Goal: Complete application form: Complete application form

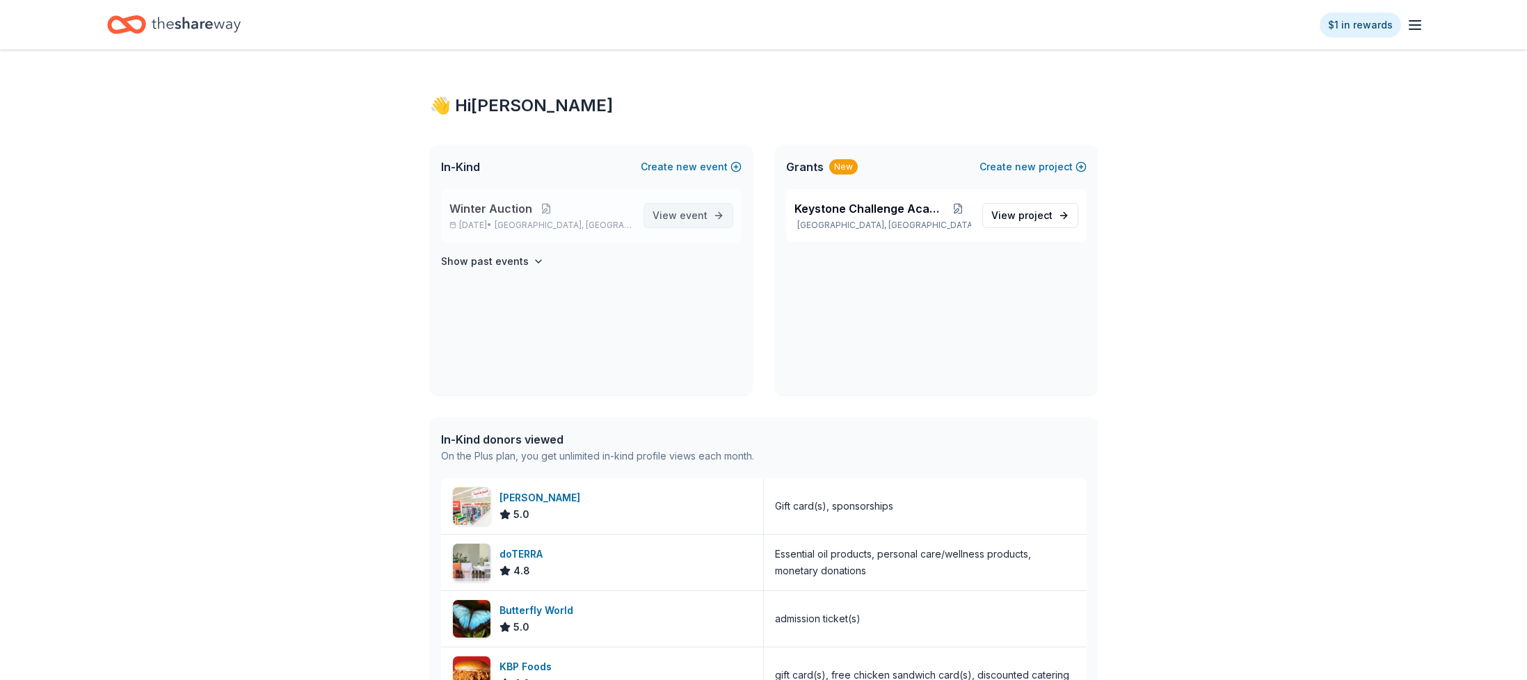
click at [669, 217] on span "View event" at bounding box center [679, 215] width 55 height 17
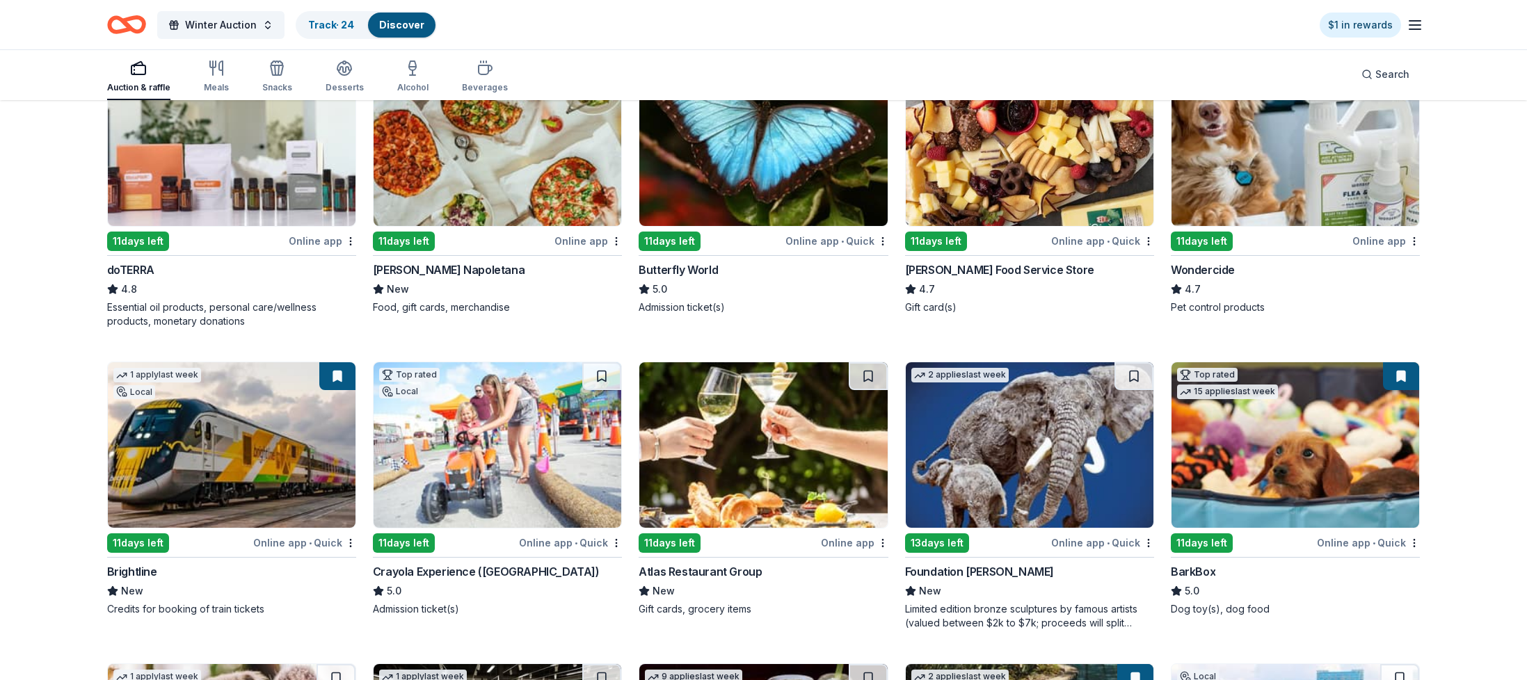
scroll to position [863, 0]
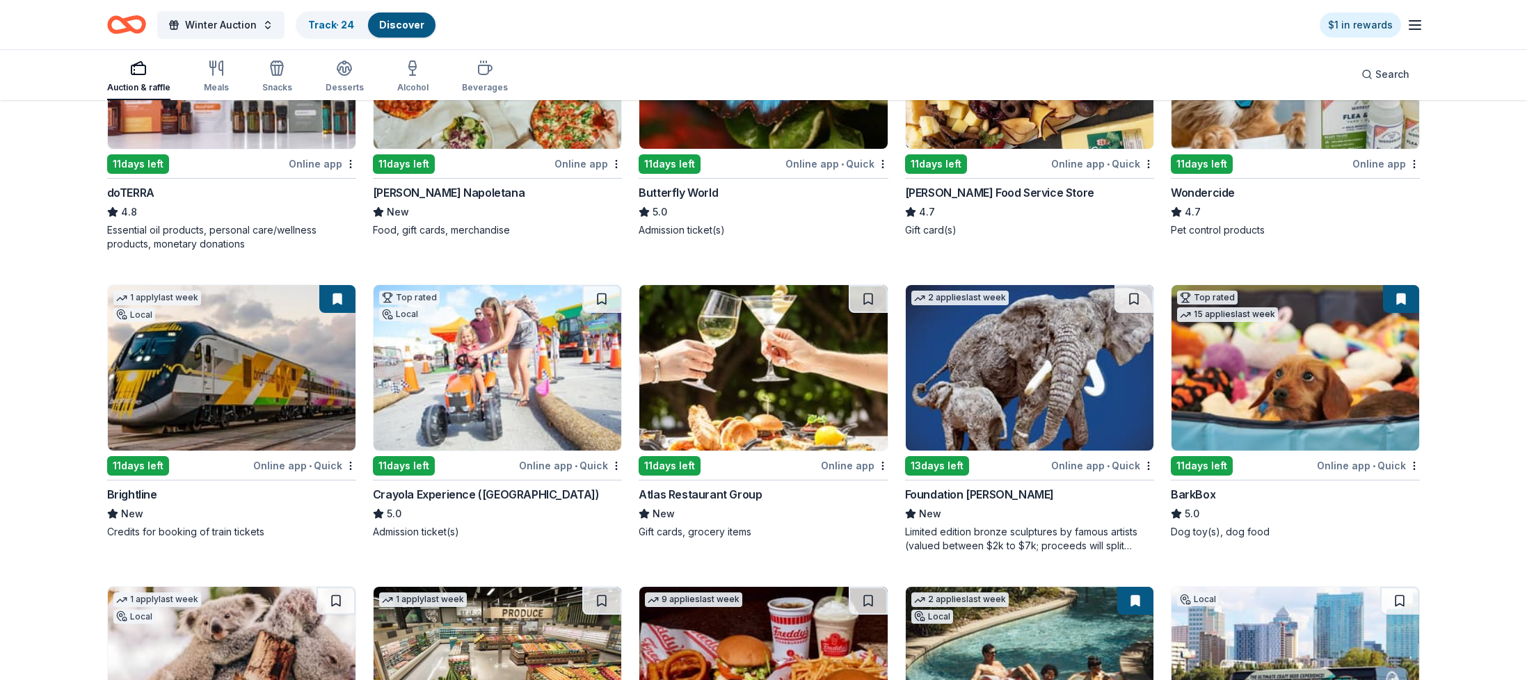
click at [502, 338] on img at bounding box center [498, 368] width 248 height 166
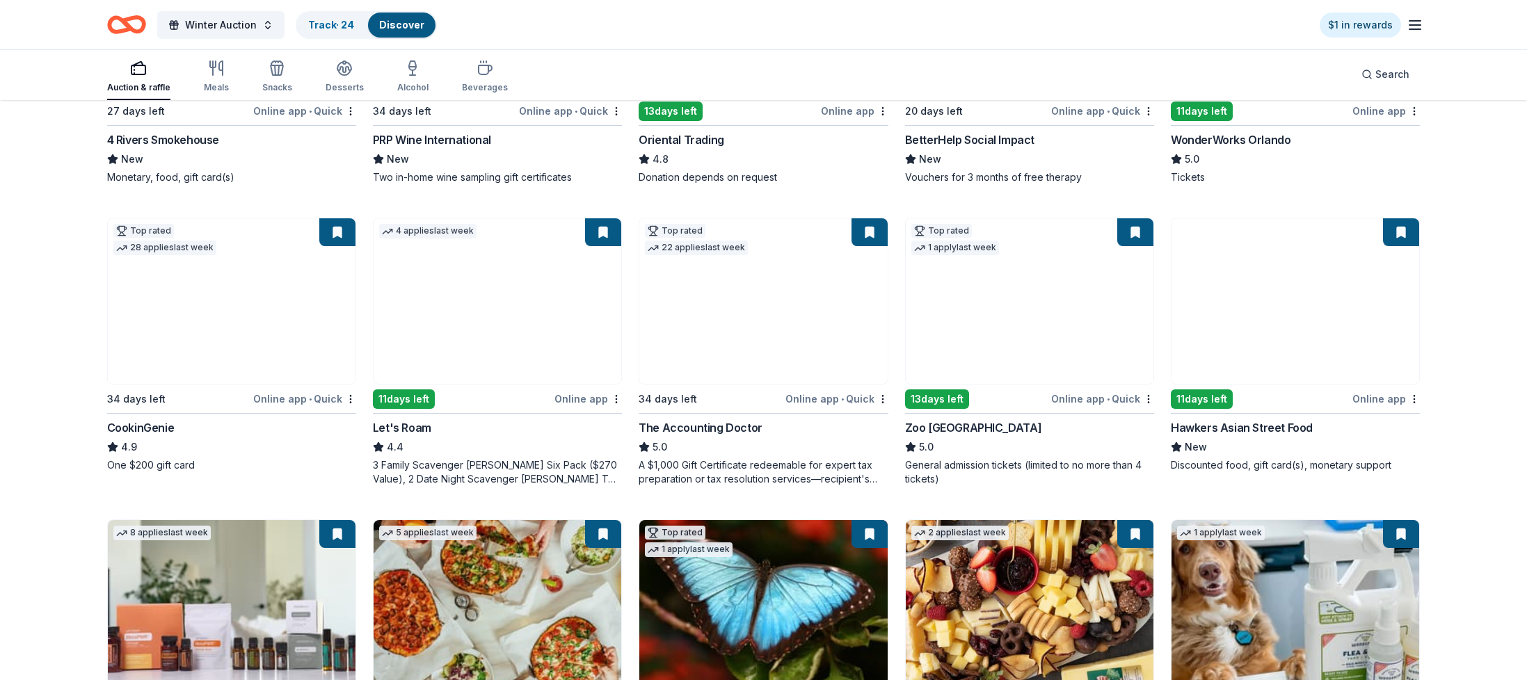
scroll to position [0, 0]
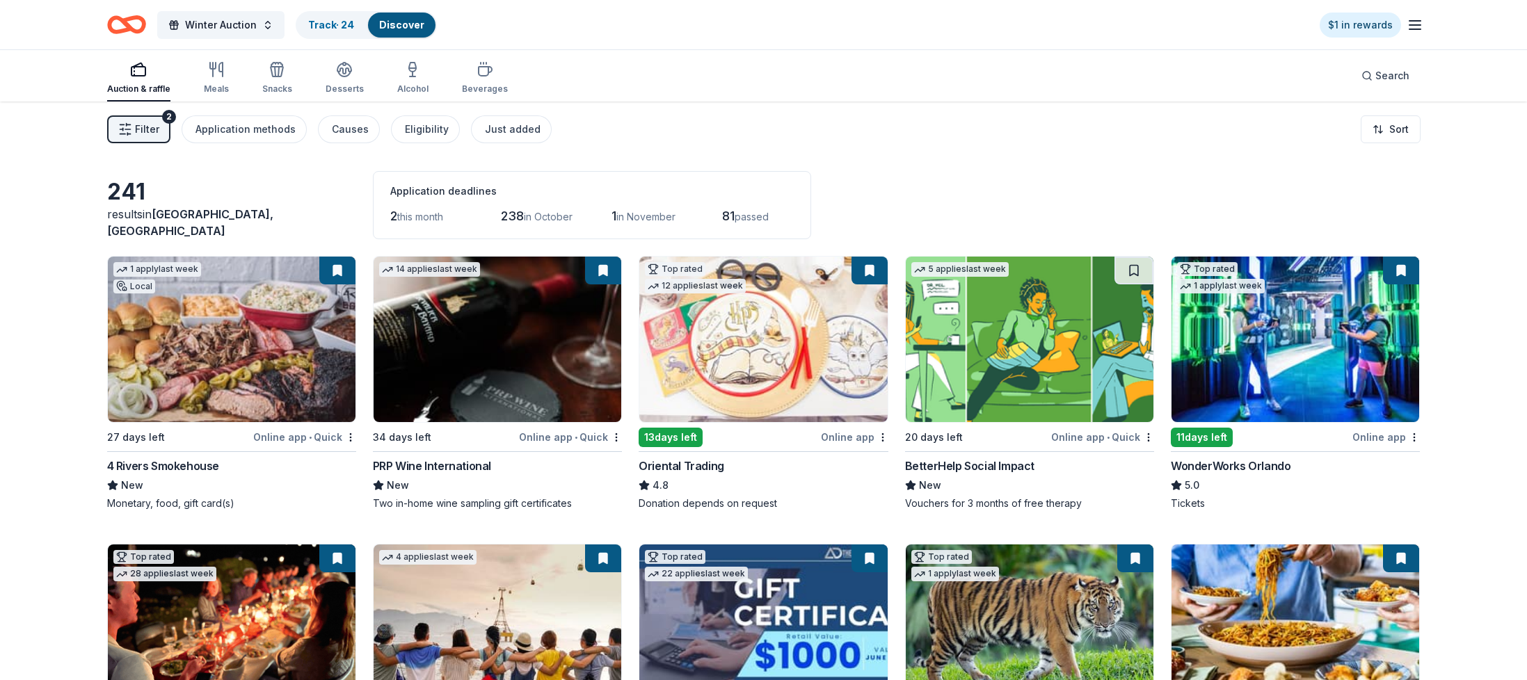
click at [136, 25] on icon "Home" at bounding box center [126, 24] width 39 height 33
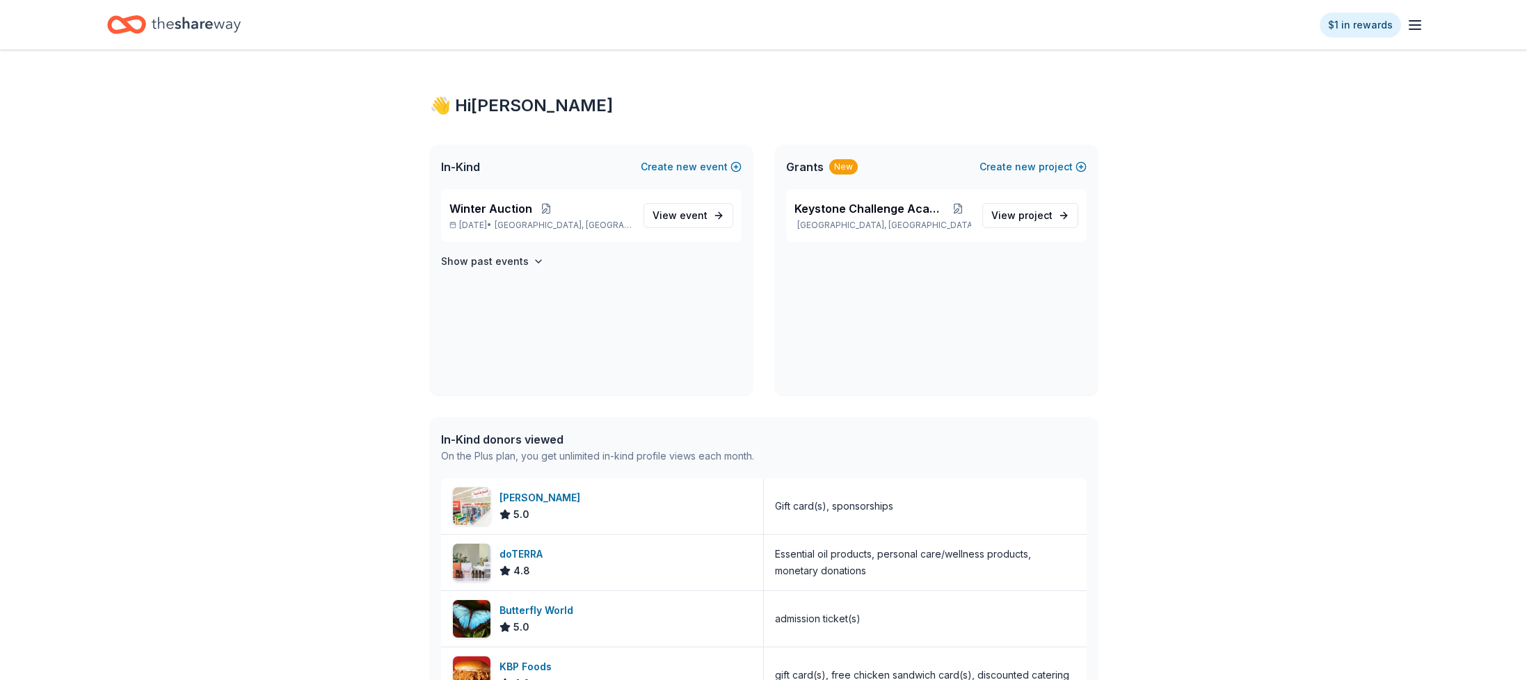
click at [1415, 29] on line "button" at bounding box center [1414, 29] width 11 height 0
click at [1244, 162] on link "Pricing" at bounding box center [1244, 169] width 36 height 14
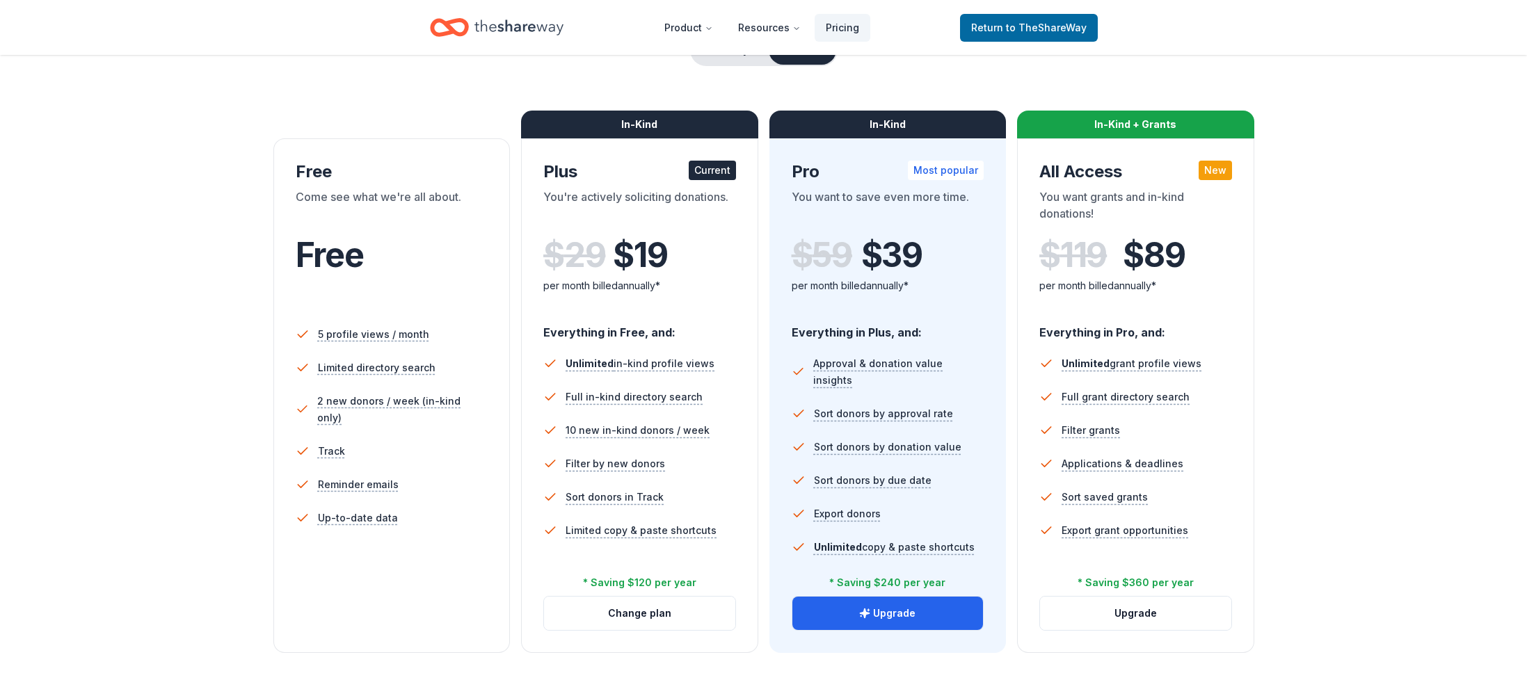
scroll to position [188, 0]
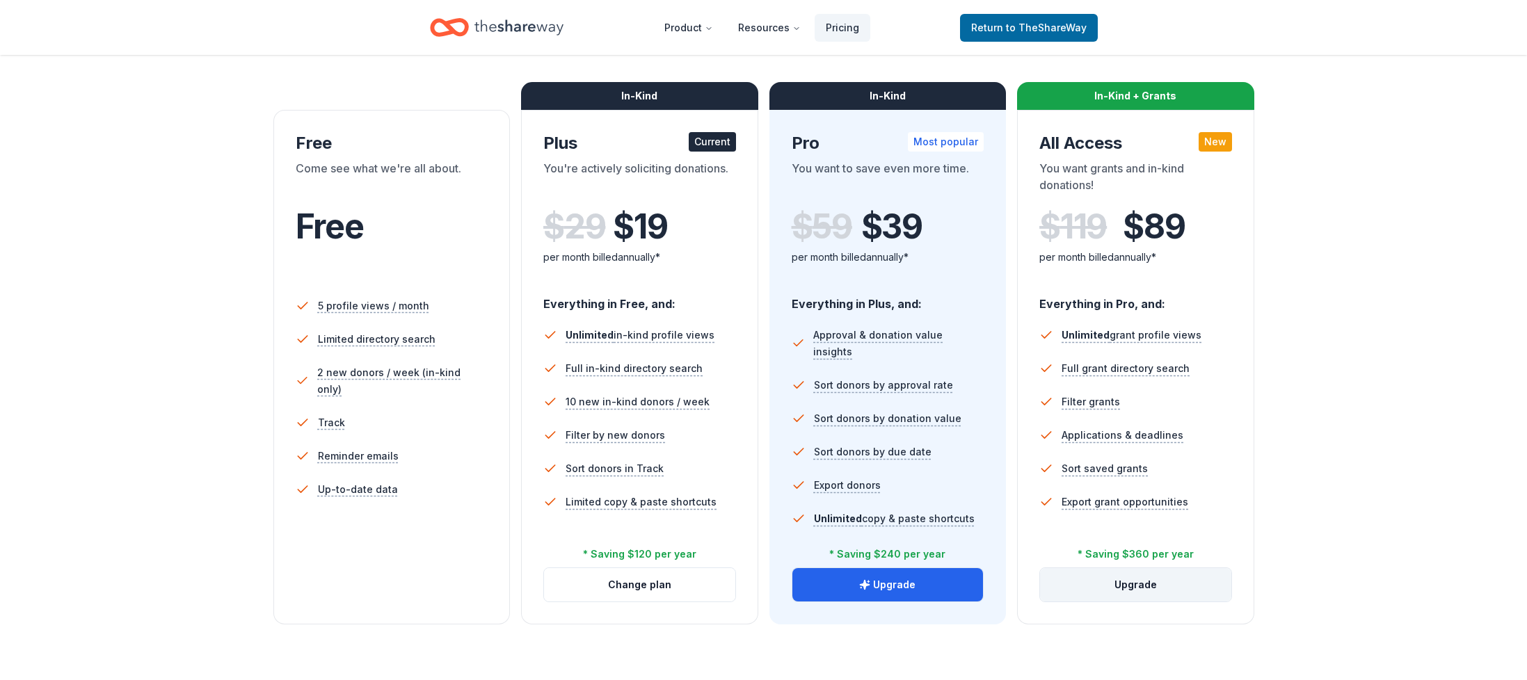
click at [1146, 586] on button "Upgrade" at bounding box center [1135, 584] width 191 height 33
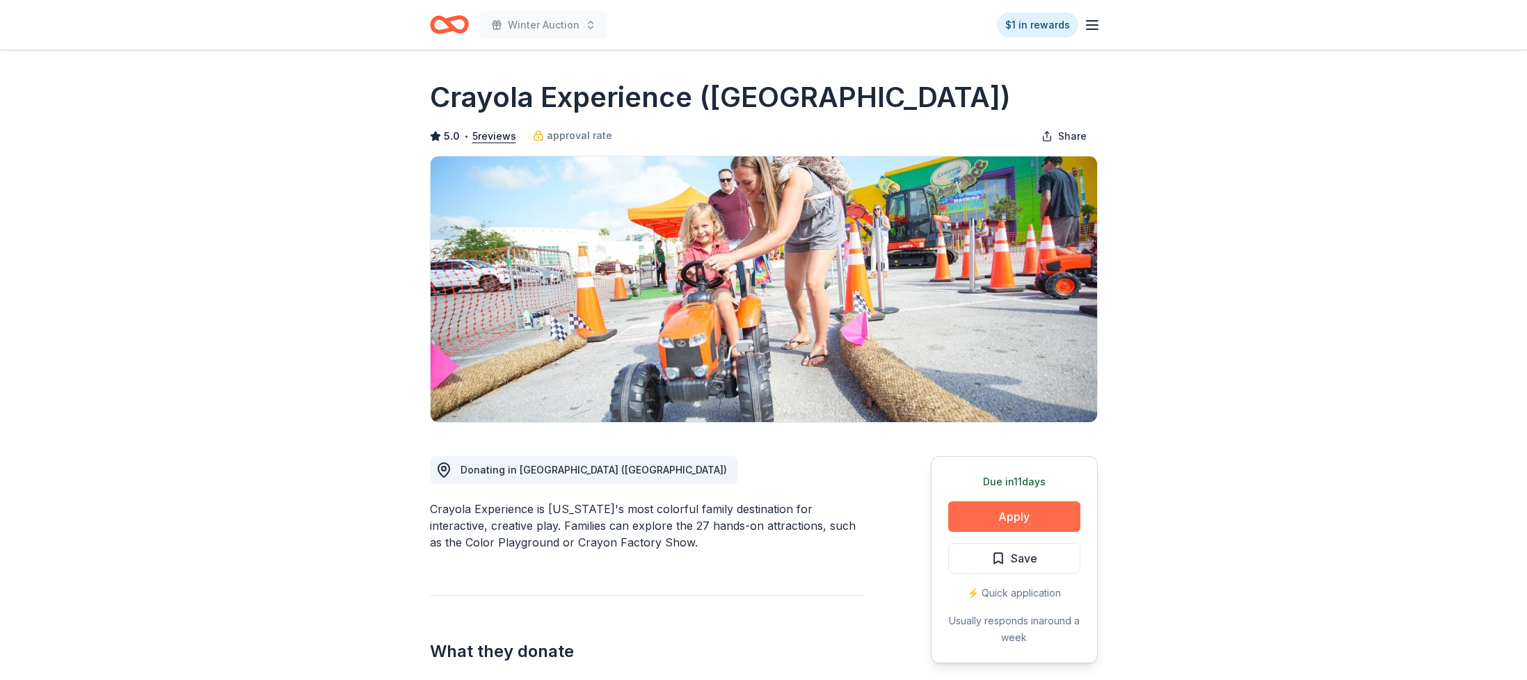
click at [986, 520] on button "Apply" at bounding box center [1014, 517] width 132 height 31
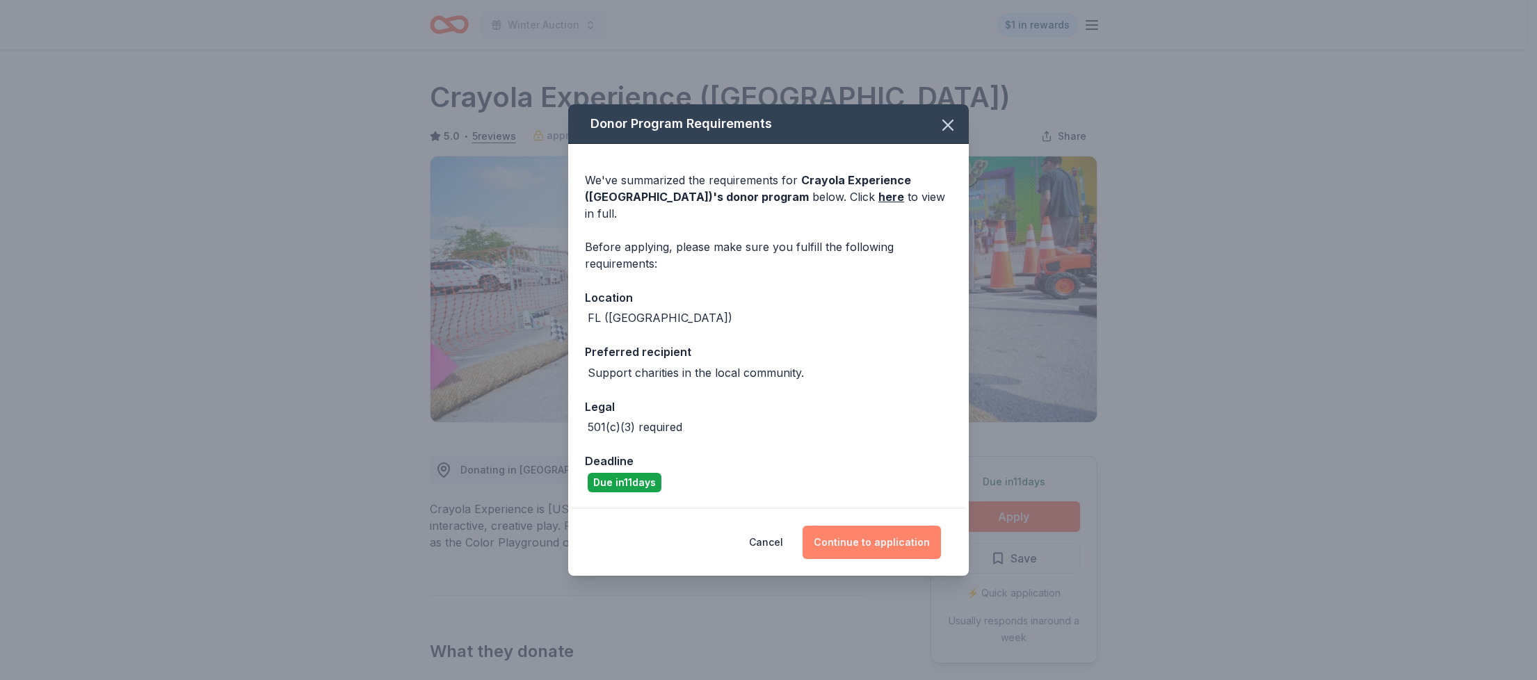
click at [867, 533] on button "Continue to application" at bounding box center [872, 542] width 138 height 33
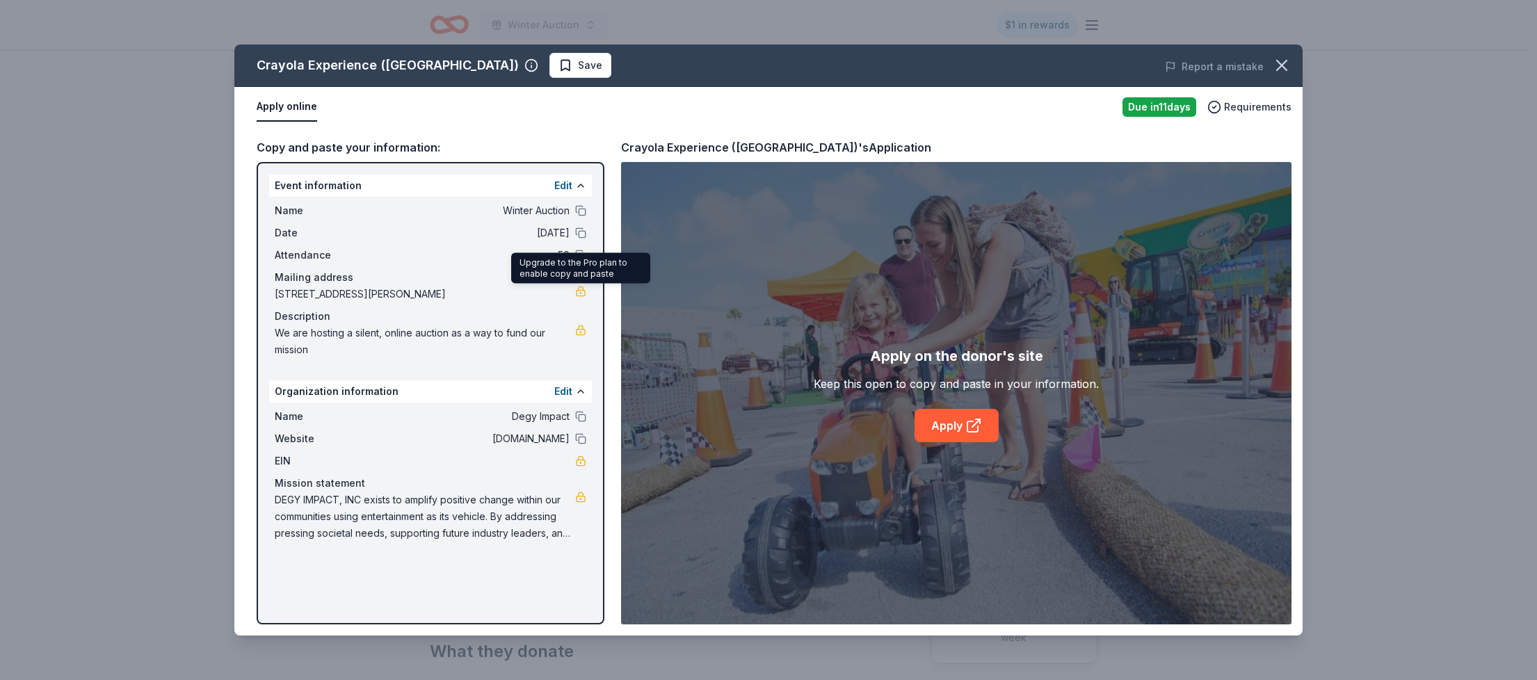
click at [577, 291] on link at bounding box center [580, 291] width 11 height 11
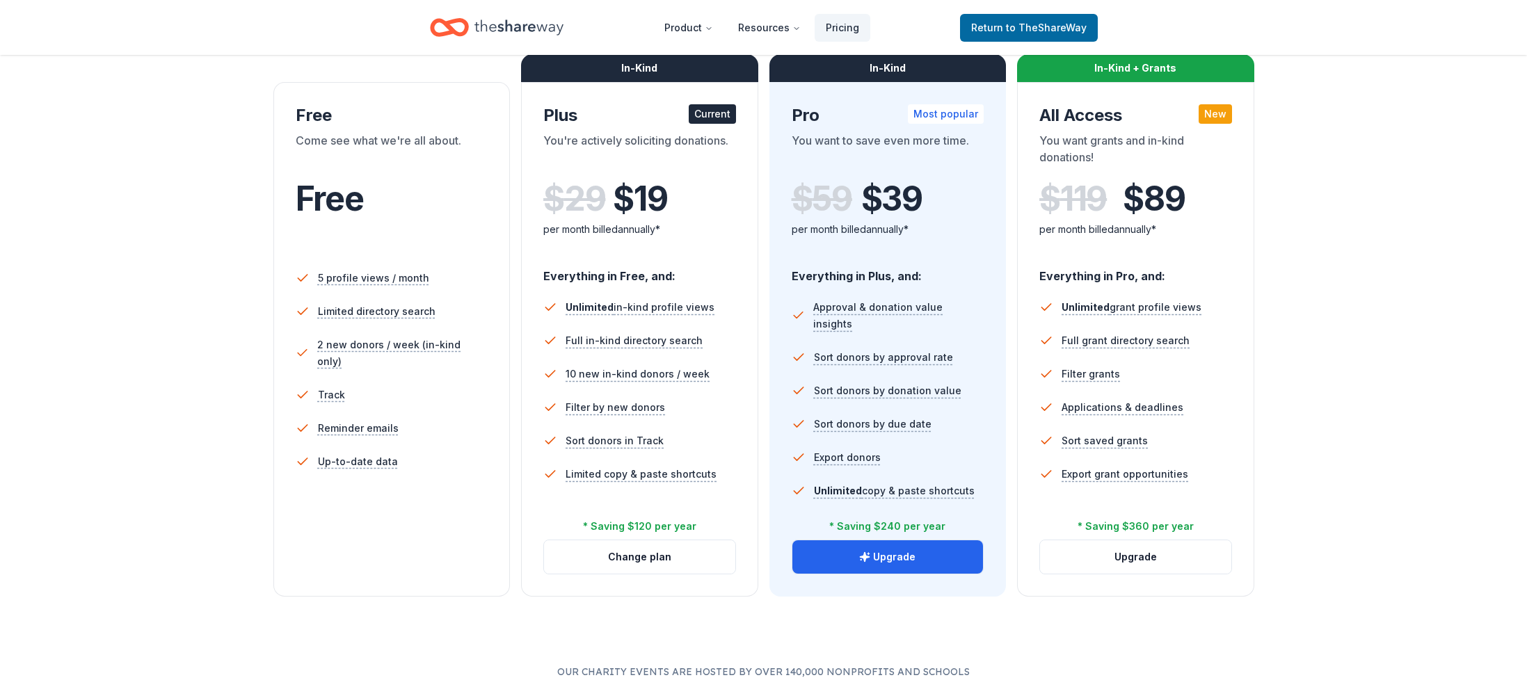
scroll to position [224, 0]
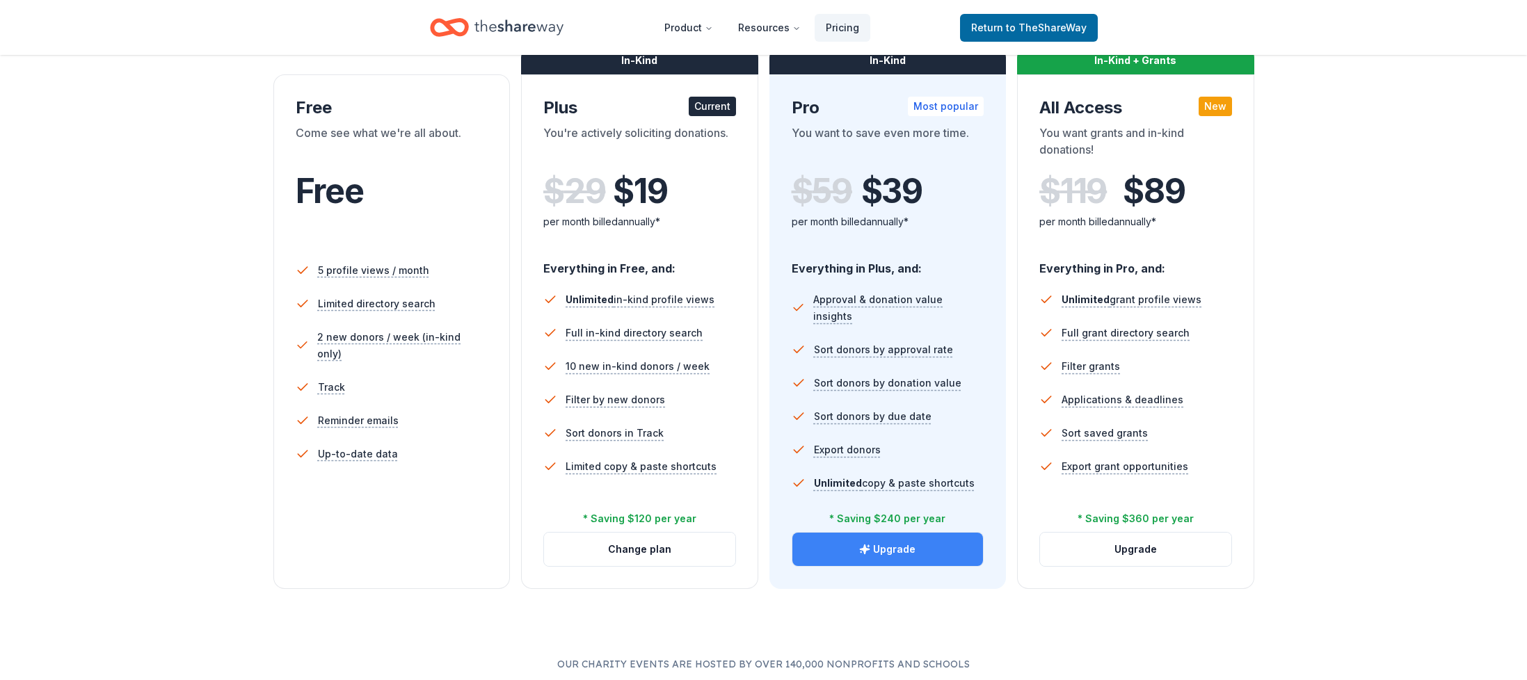
click at [899, 555] on button "Upgrade" at bounding box center [887, 549] width 191 height 33
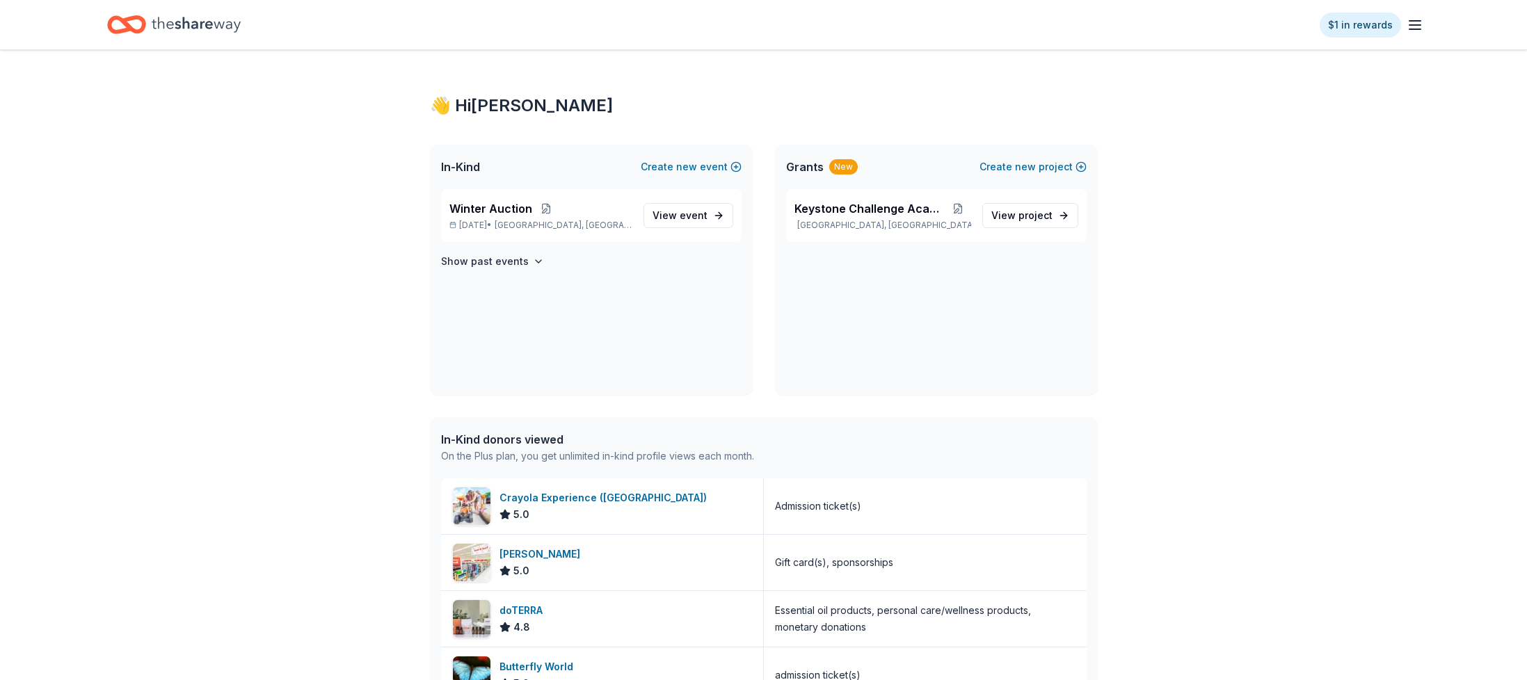
click at [1411, 27] on icon "button" at bounding box center [1414, 25] width 17 height 17
click at [1240, 183] on span "Billing Plus" at bounding box center [1259, 191] width 66 height 17
click at [684, 210] on span "event" at bounding box center [694, 215] width 28 height 12
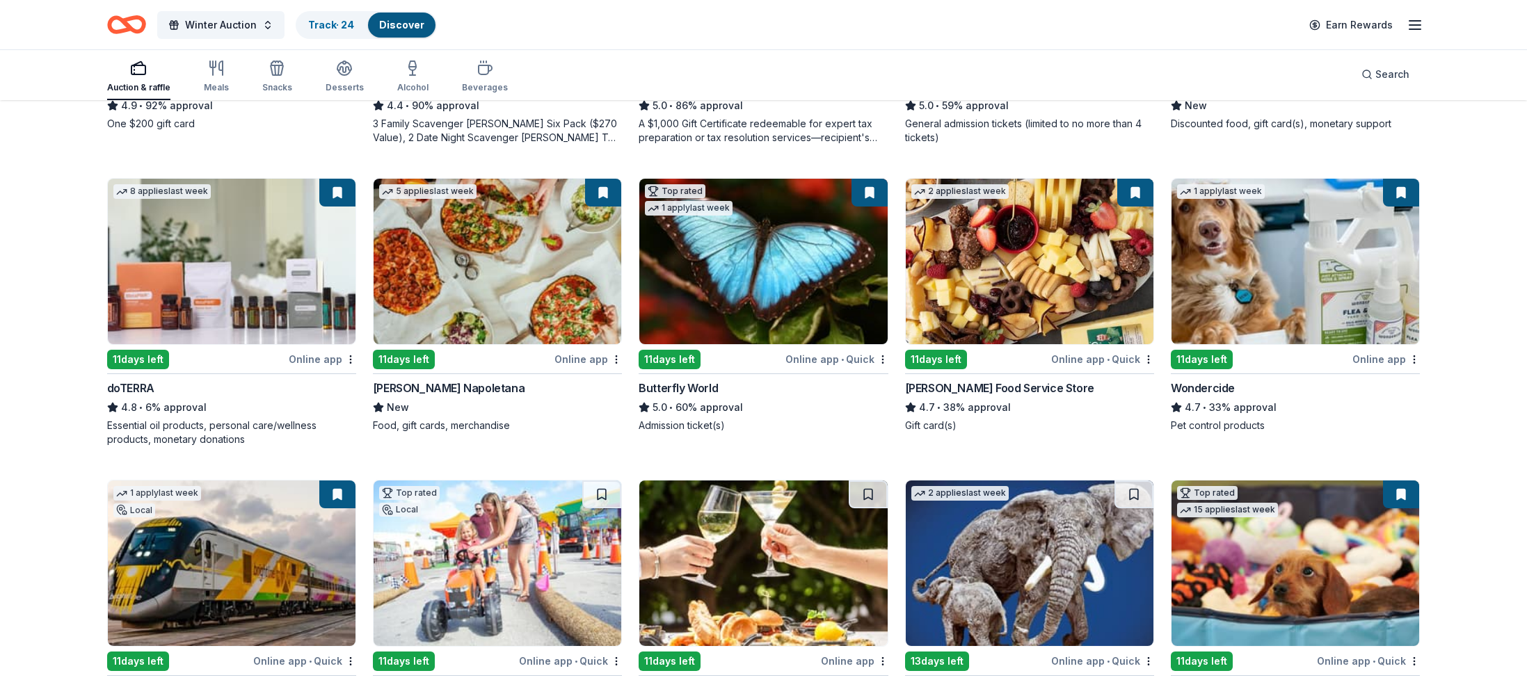
scroll to position [751, 0]
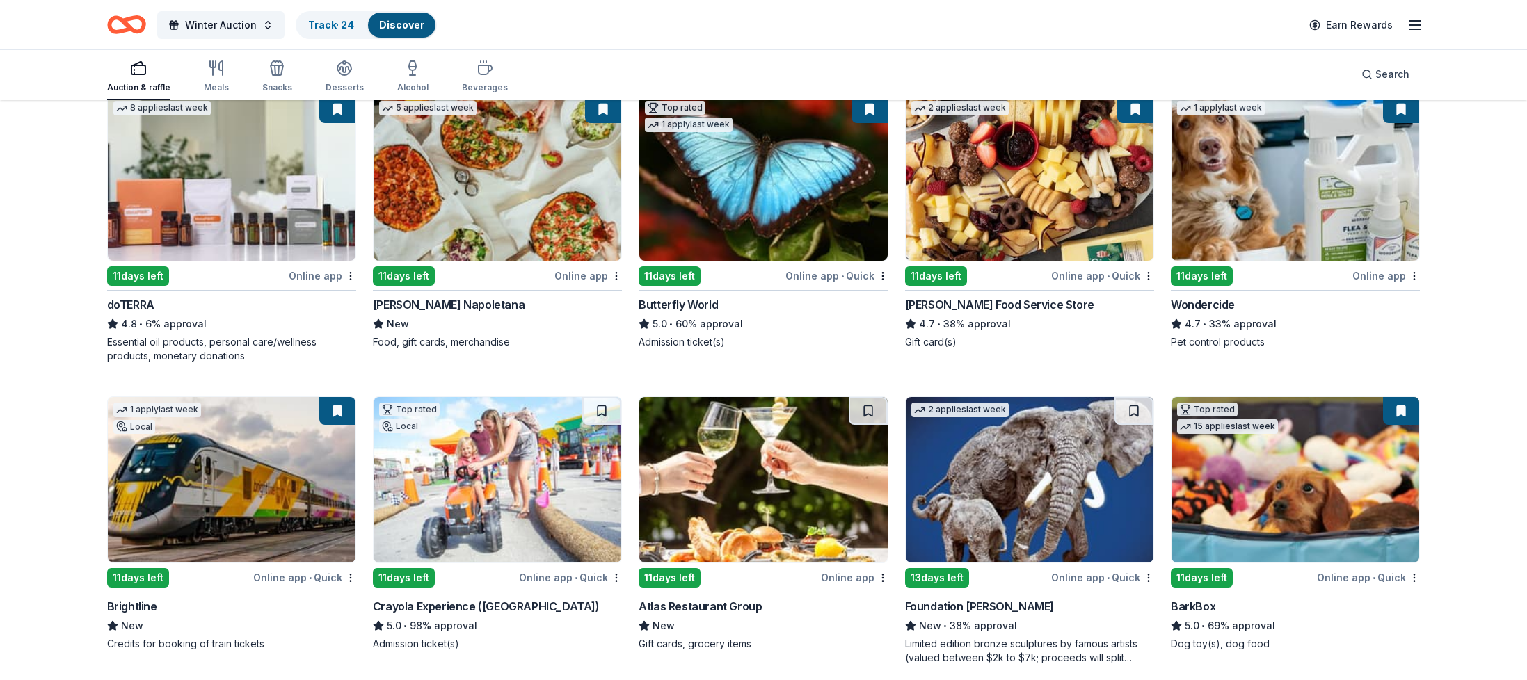
click at [471, 466] on img at bounding box center [498, 480] width 248 height 166
click at [344, 24] on link "Track · 25" at bounding box center [330, 25] width 45 height 12
click at [344, 24] on button "Track · 25 Discover" at bounding box center [366, 25] width 141 height 28
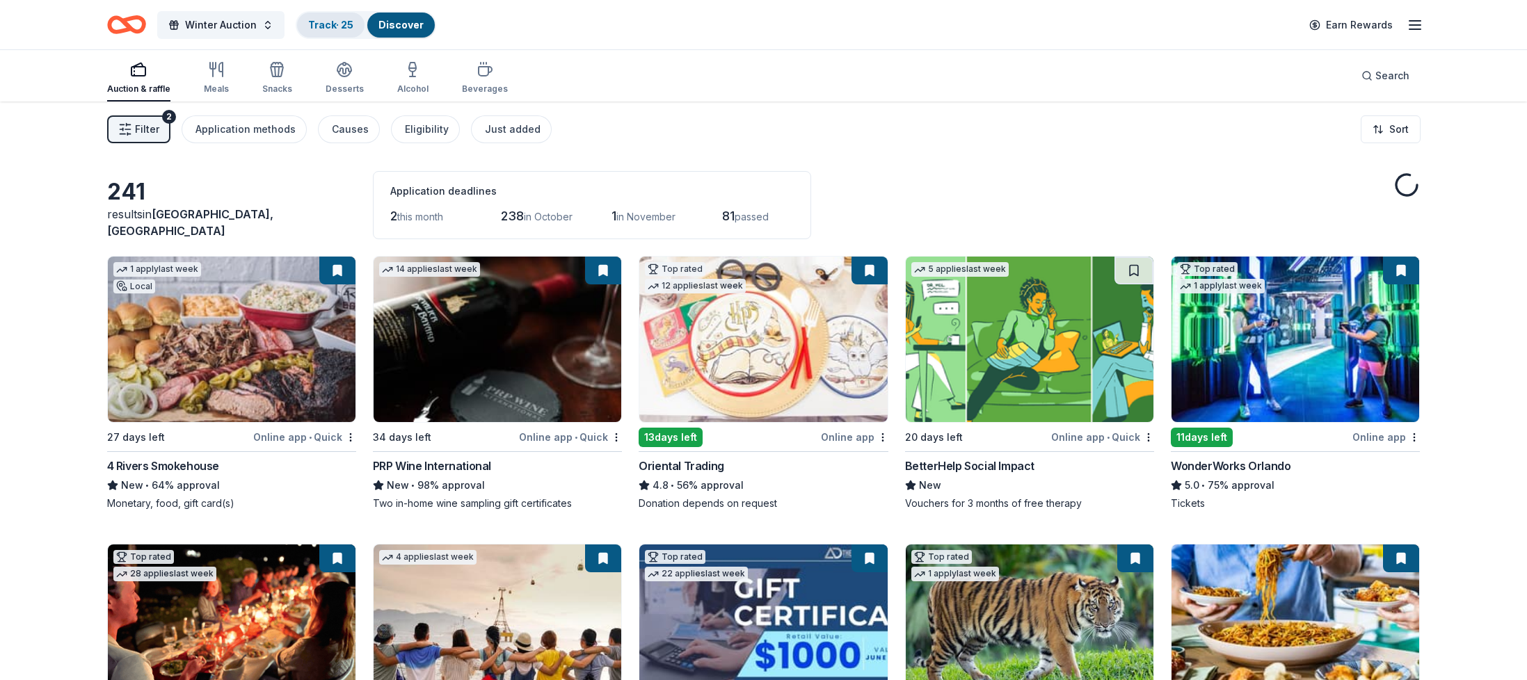
click at [333, 22] on link "Track · 25" at bounding box center [330, 25] width 45 height 12
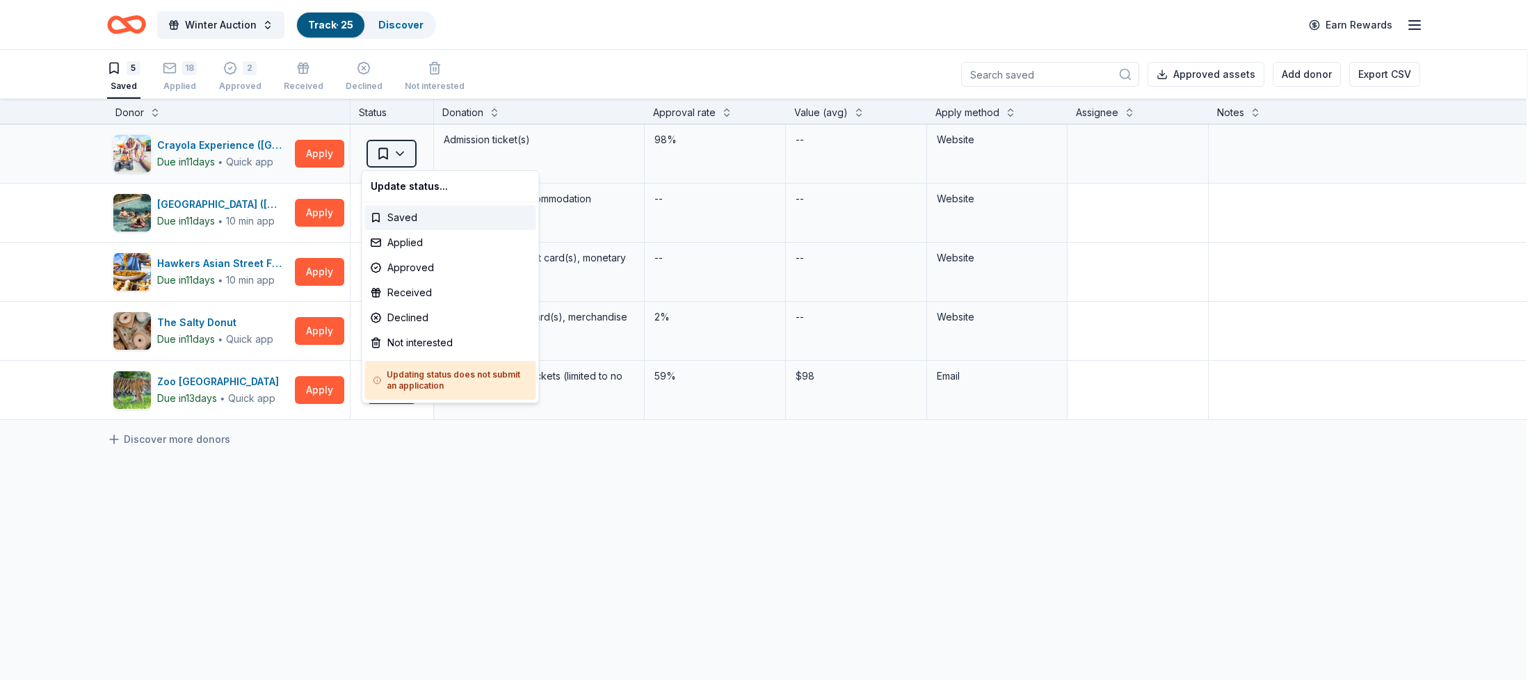
click at [396, 151] on html "Winter Auction Track · 25 Discover Earn Rewards 5 Saved 18 Applied 2 Approved R…" at bounding box center [768, 340] width 1537 height 680
click at [411, 243] on div "Applied" at bounding box center [450, 242] width 171 height 25
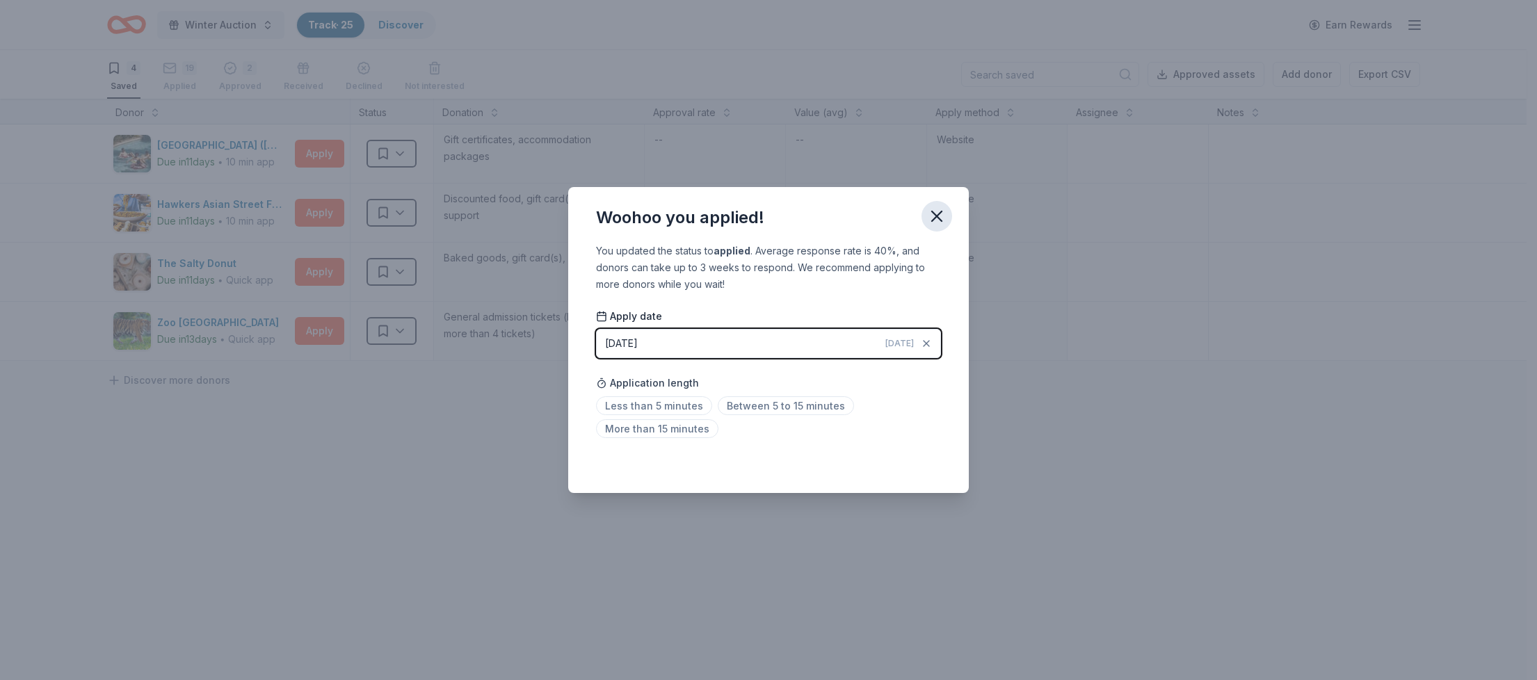
click at [942, 217] on icon "button" at bounding box center [936, 216] width 19 height 19
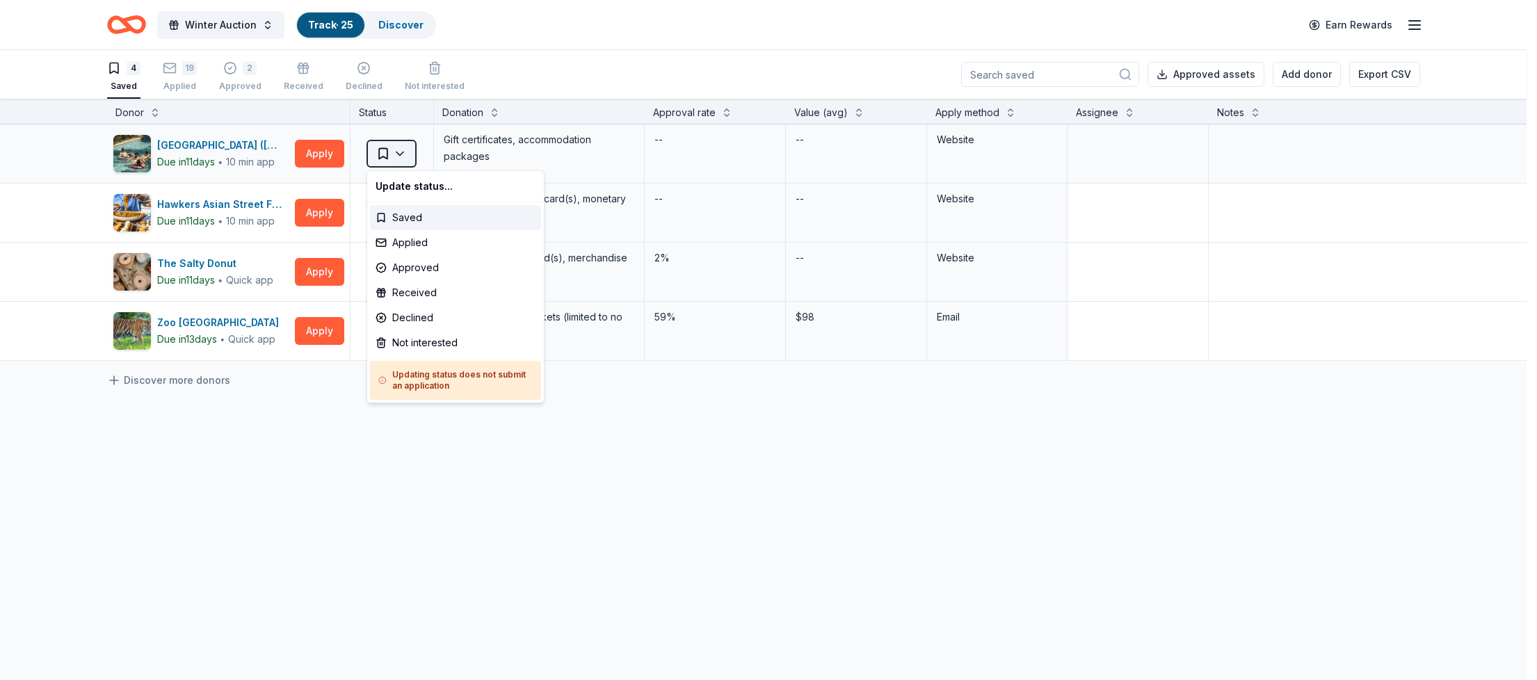
click at [406, 151] on html "Winter Auction Track · 25 Discover Earn Rewards 4 Saved 19 Applied 2 Approved R…" at bounding box center [768, 340] width 1537 height 680
click at [420, 295] on div "Received" at bounding box center [455, 292] width 171 height 25
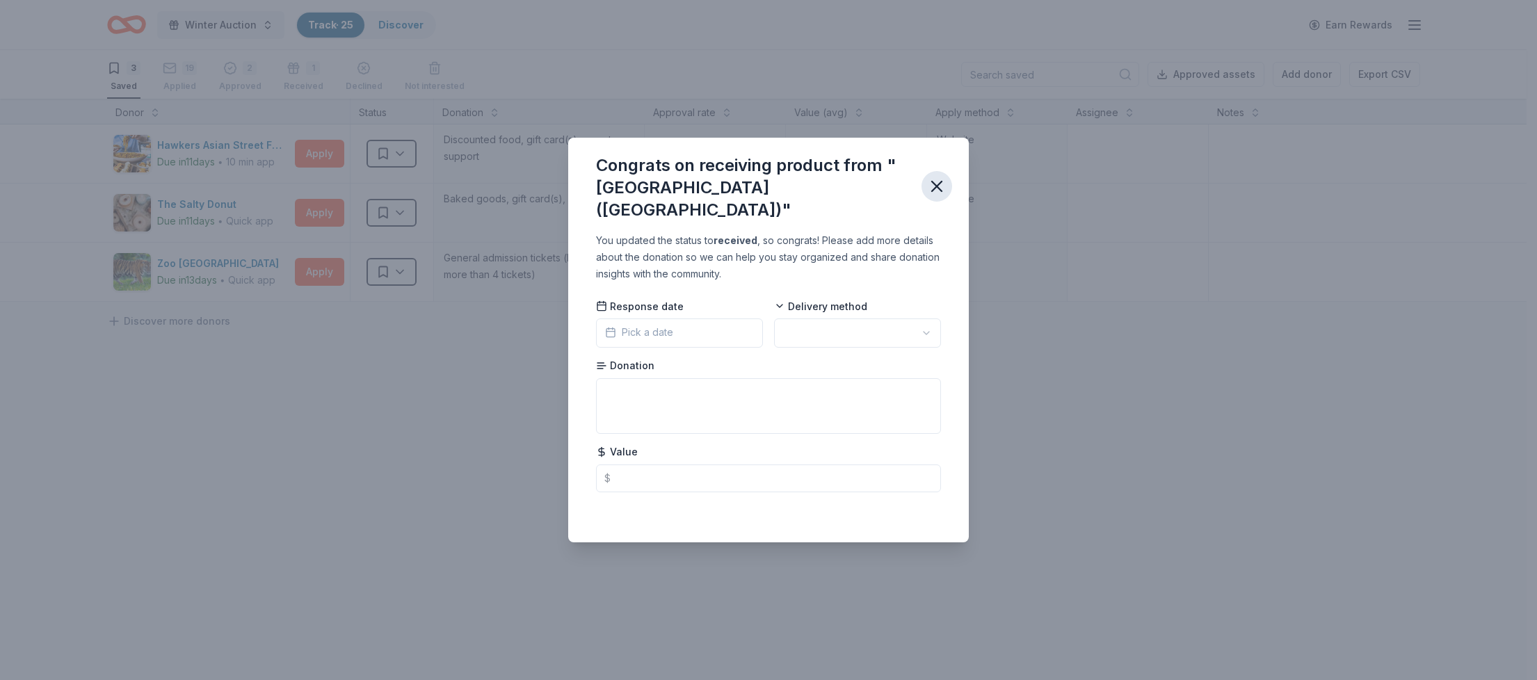
click at [940, 188] on icon "button" at bounding box center [936, 186] width 19 height 19
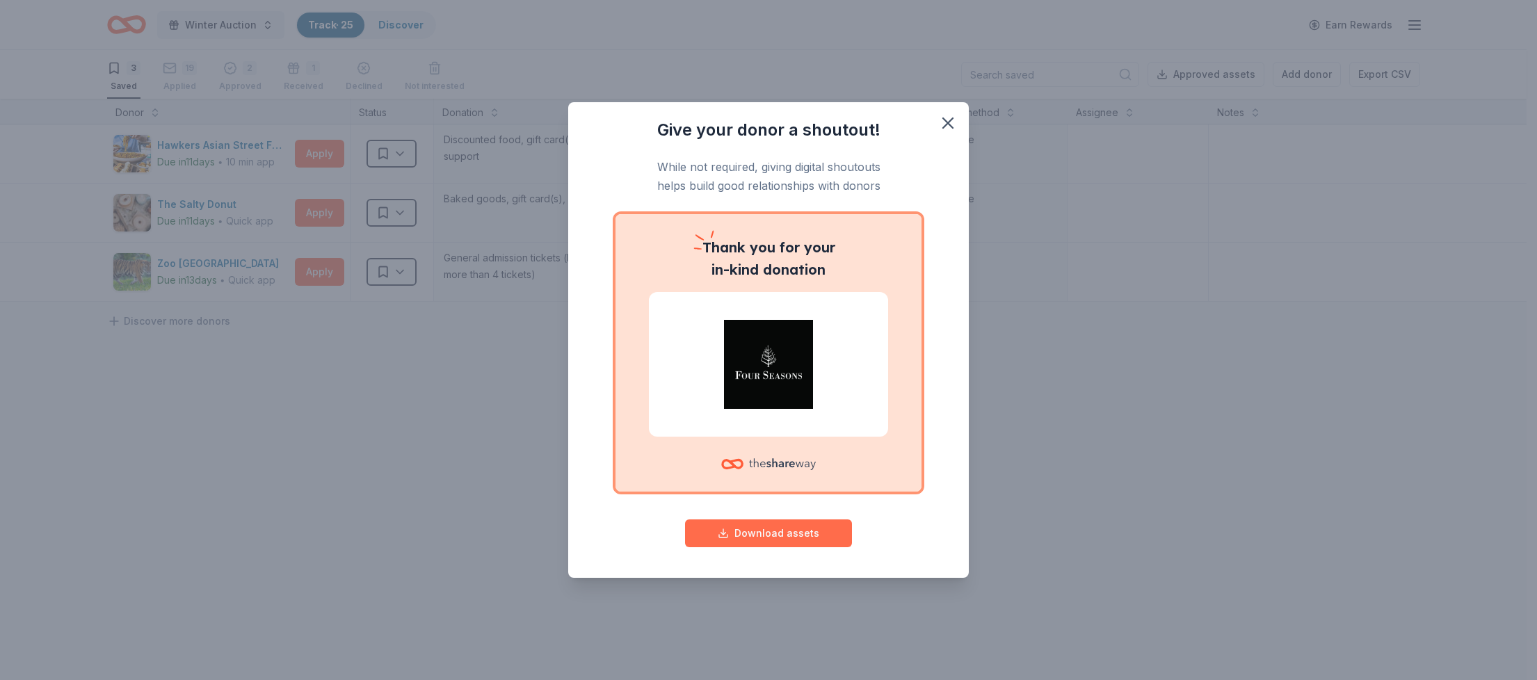
click at [757, 540] on button "Download assets" at bounding box center [768, 534] width 167 height 28
click at [949, 120] on icon "button" at bounding box center [948, 123] width 10 height 10
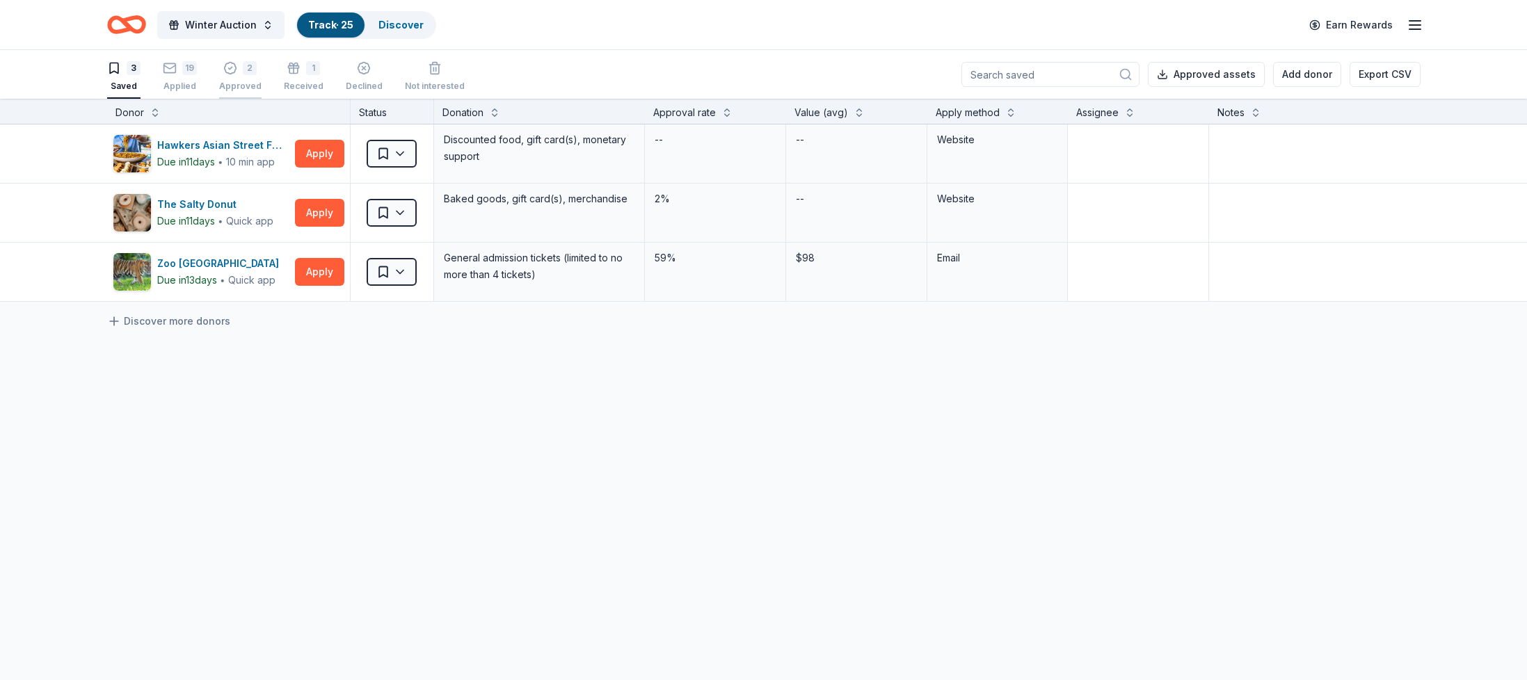
click at [232, 73] on icon "button" at bounding box center [231, 69] width 12 height 12
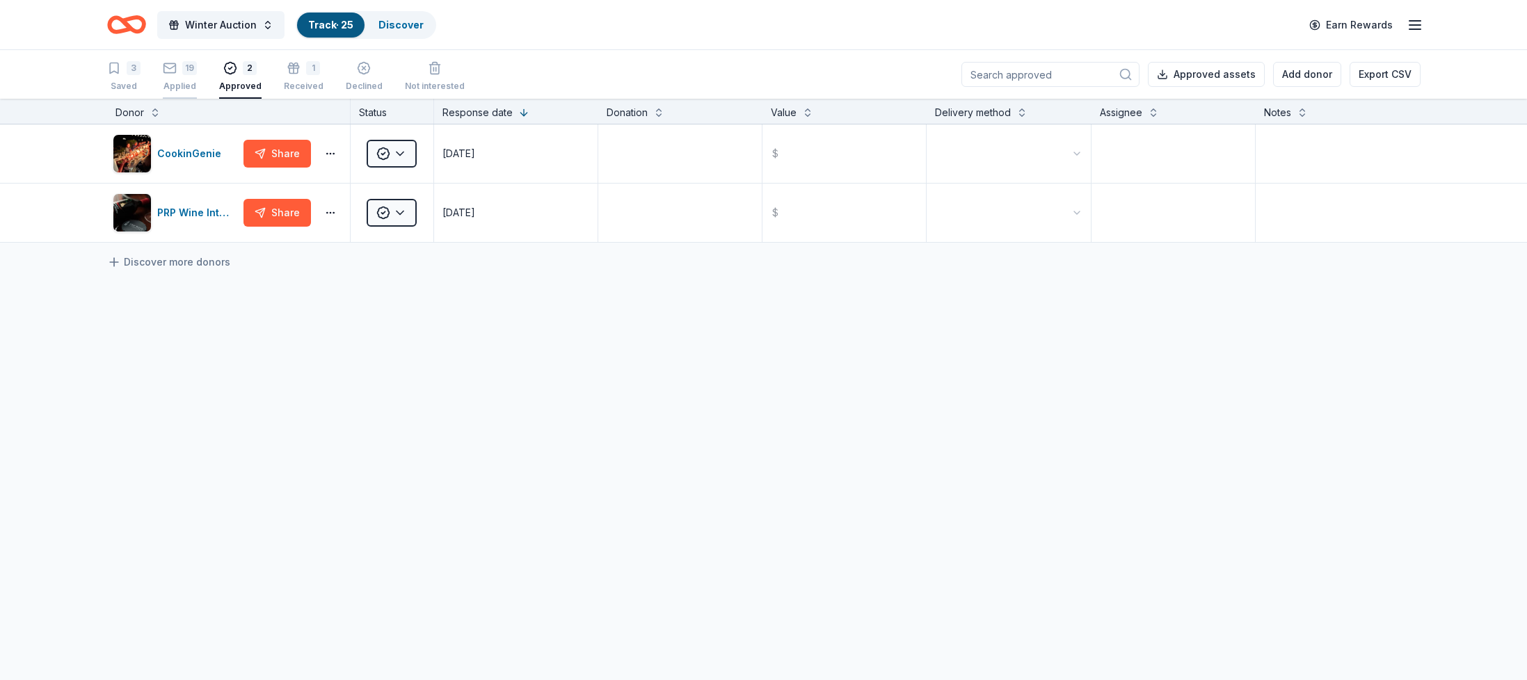
click at [193, 67] on div "19" at bounding box center [189, 61] width 15 height 14
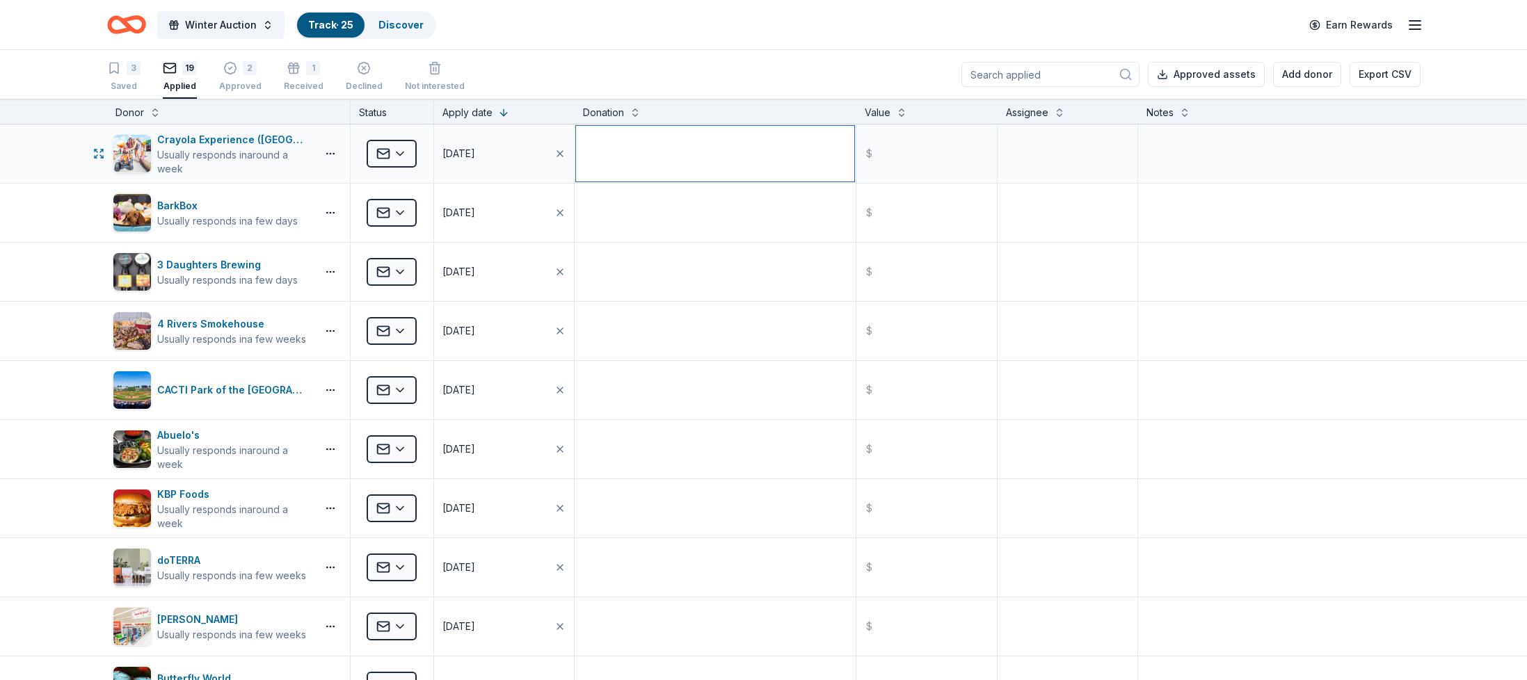
click at [669, 163] on textarea at bounding box center [715, 154] width 278 height 56
click at [124, 23] on icon "Home" at bounding box center [133, 24] width 22 height 14
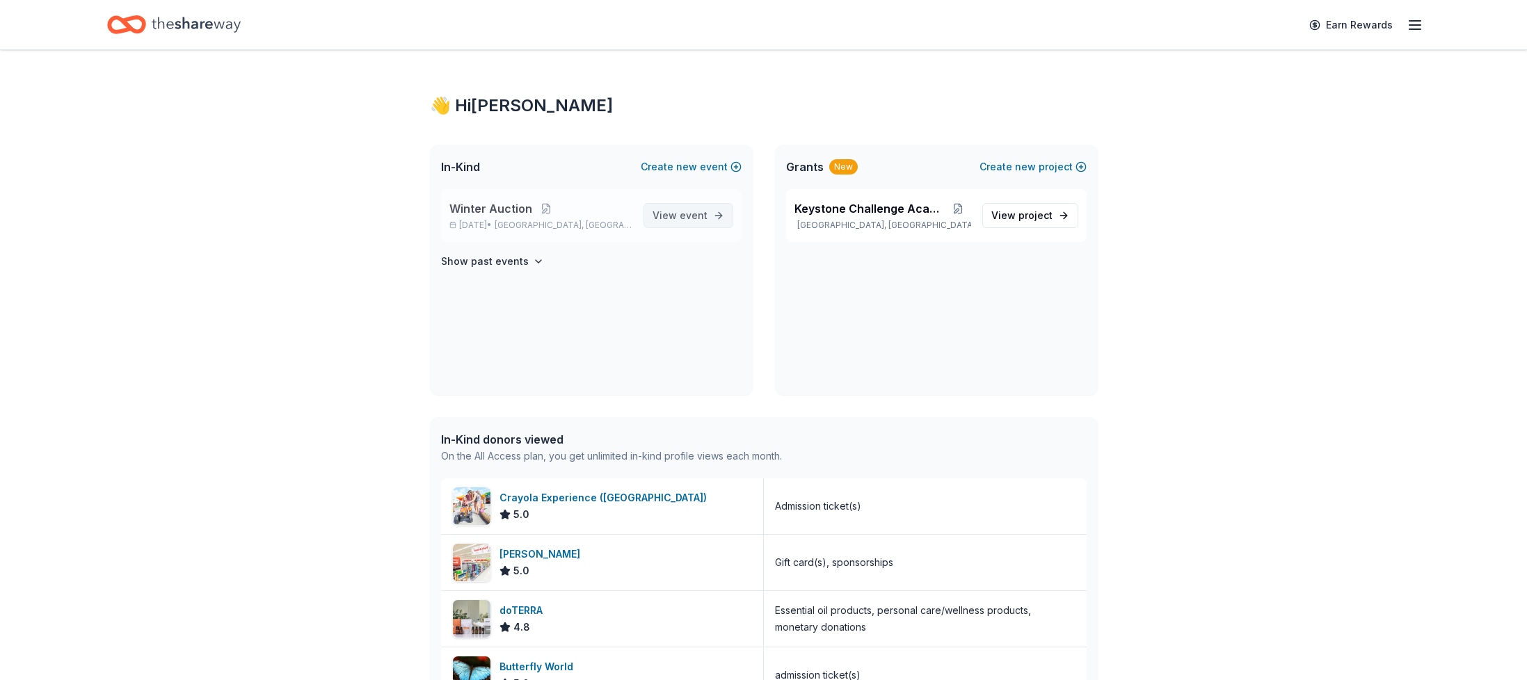
click at [695, 217] on span "event" at bounding box center [694, 215] width 28 height 12
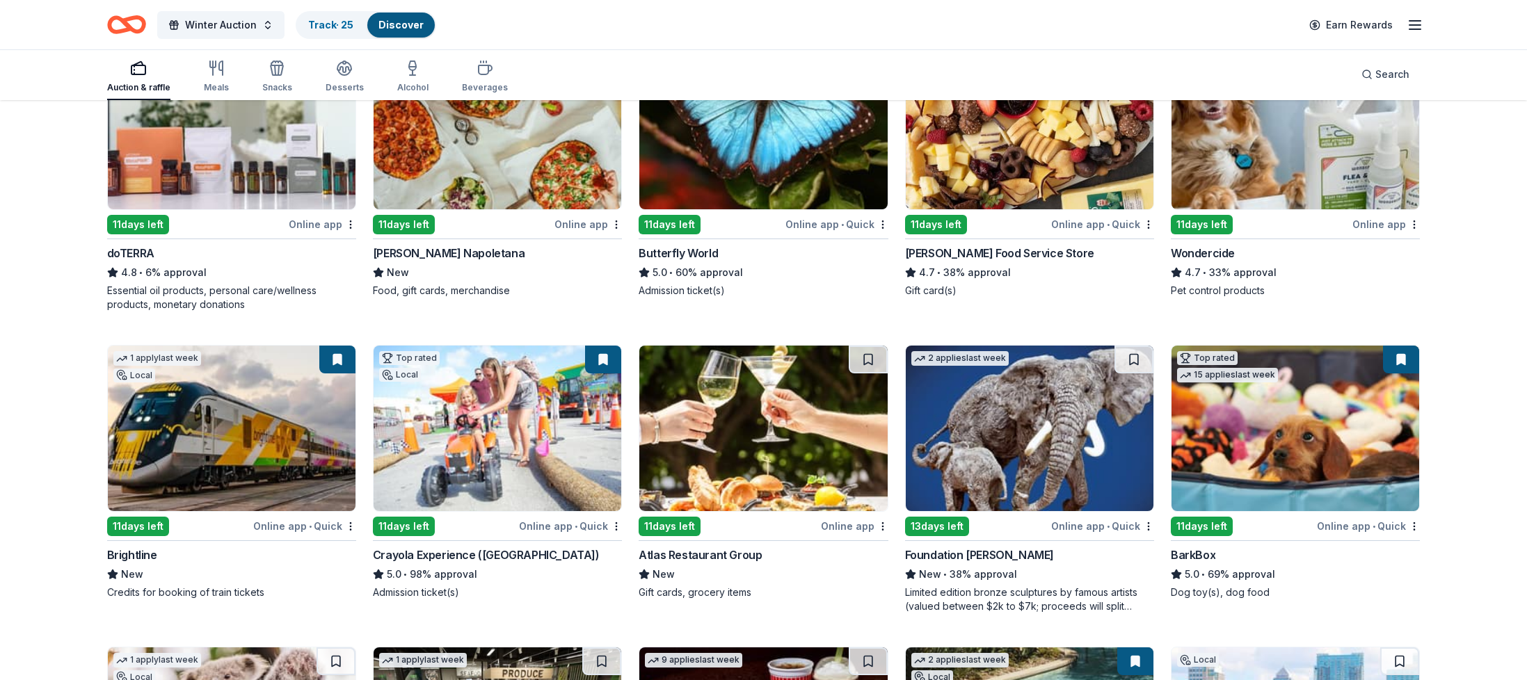
scroll to position [819, 0]
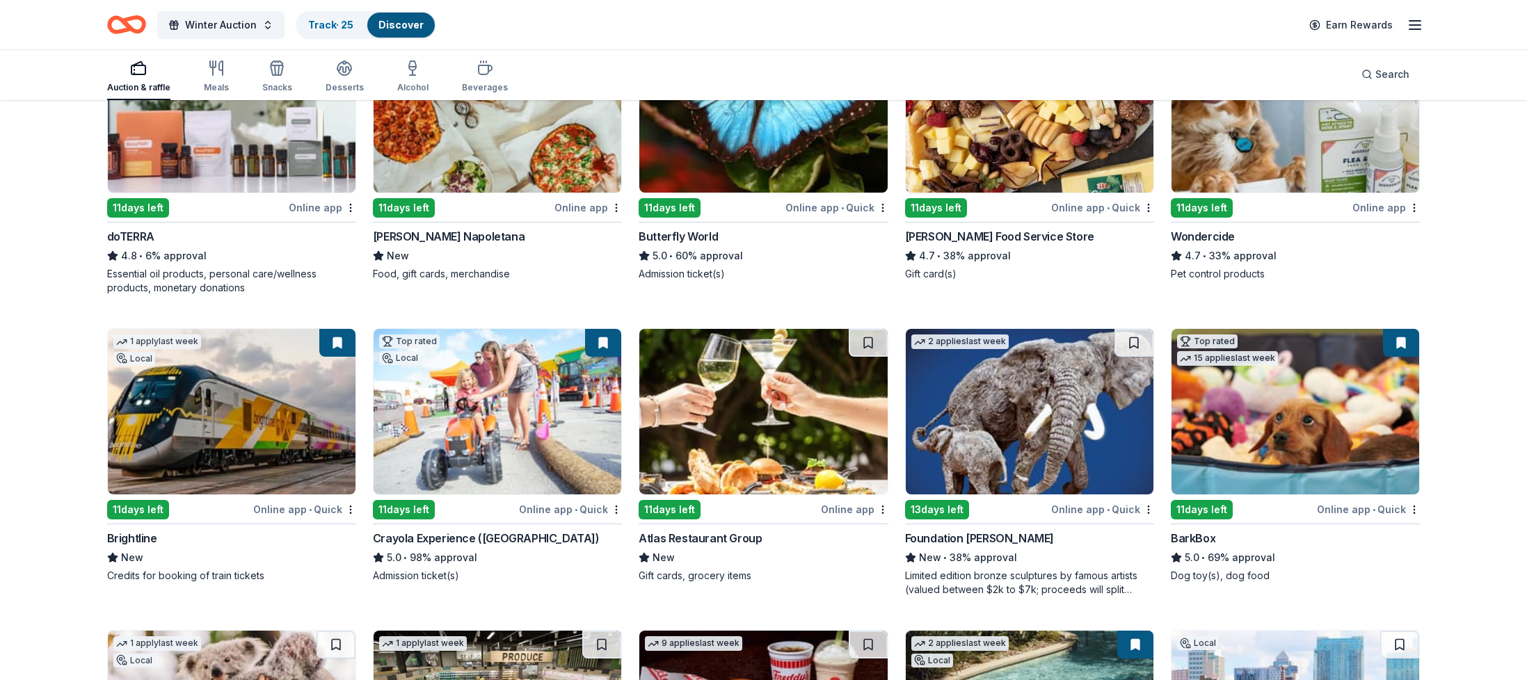
click at [1020, 390] on img at bounding box center [1030, 412] width 248 height 166
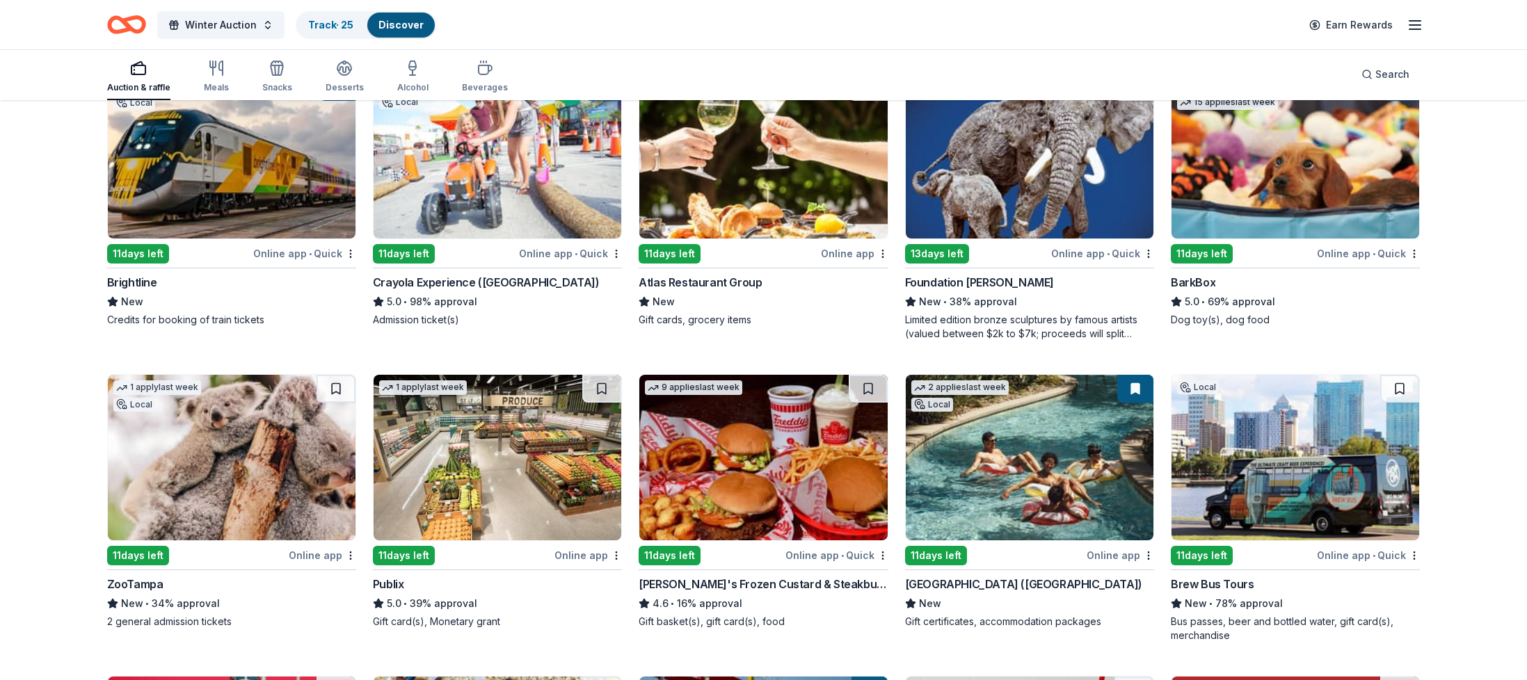
scroll to position [1136, 0]
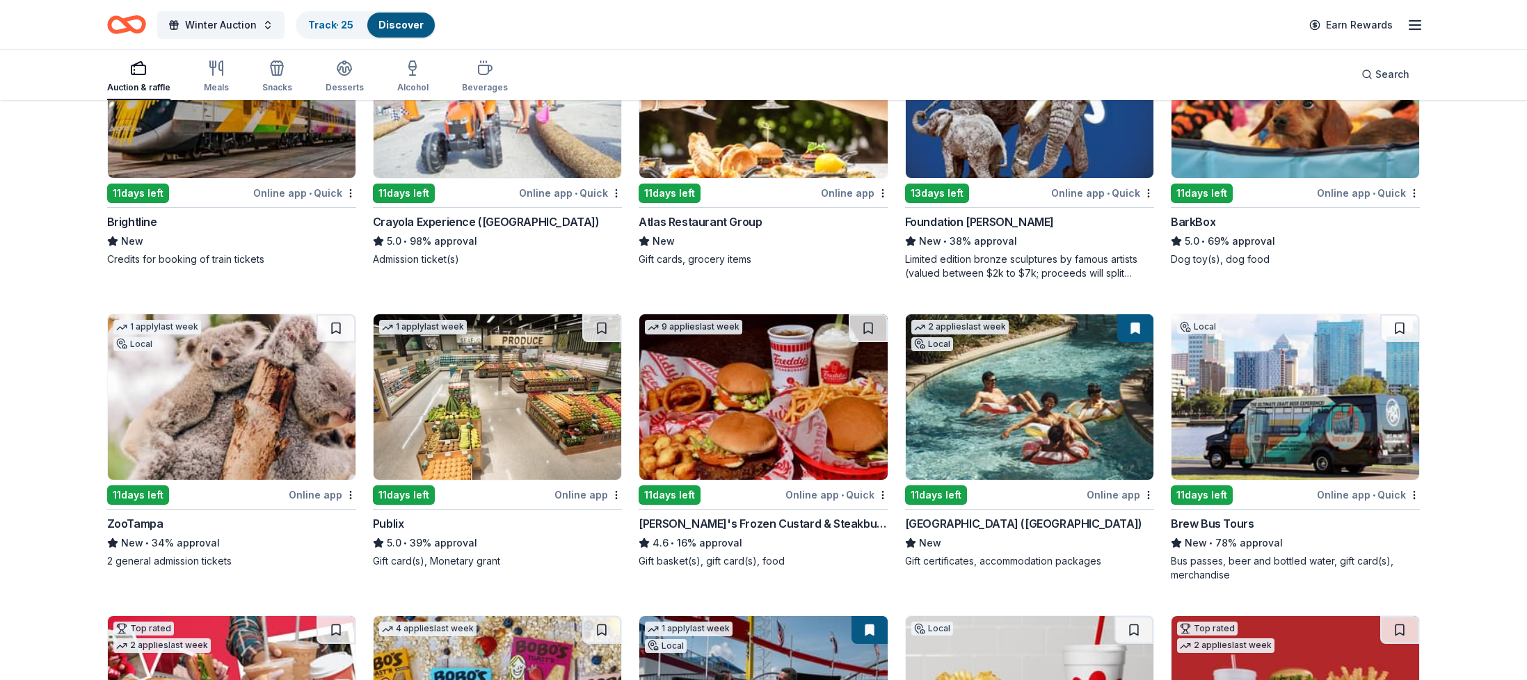
click at [1290, 374] on img at bounding box center [1295, 397] width 248 height 166
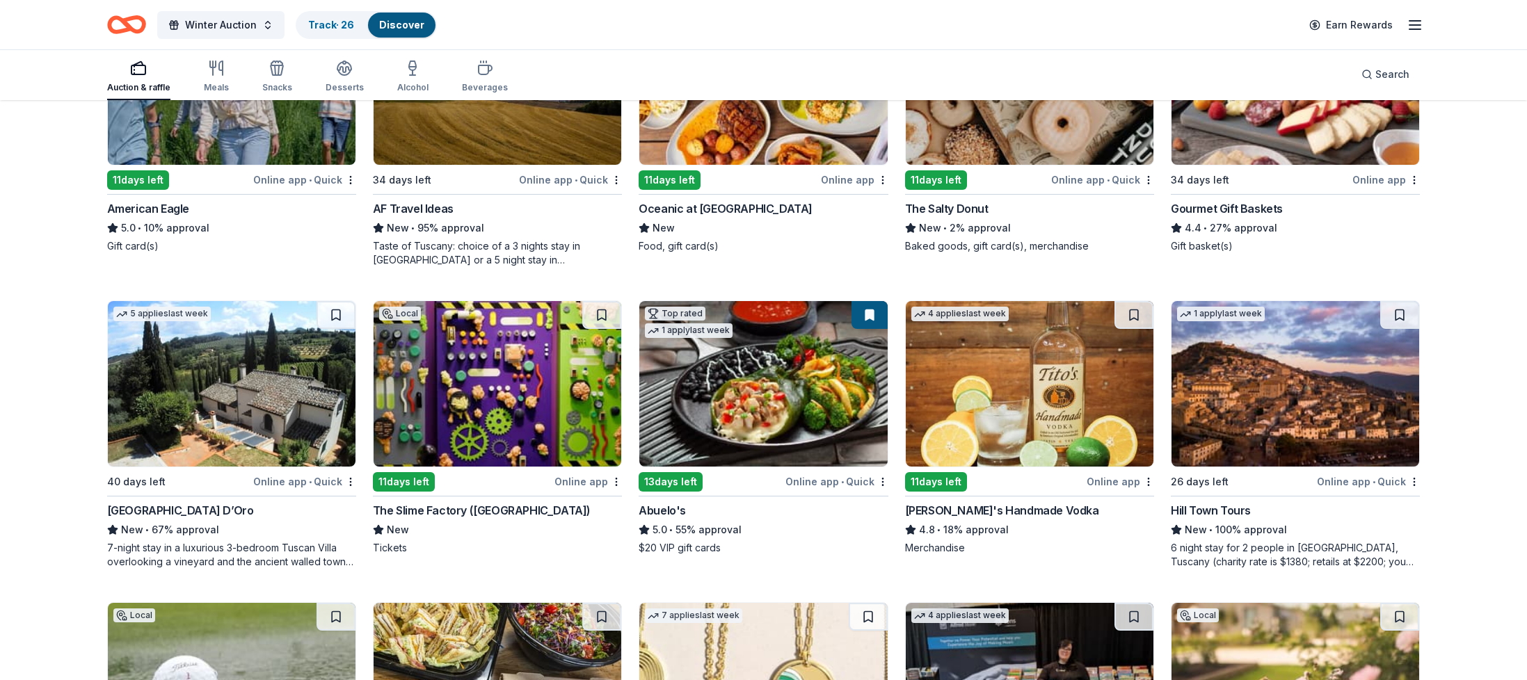
scroll to position [0, 0]
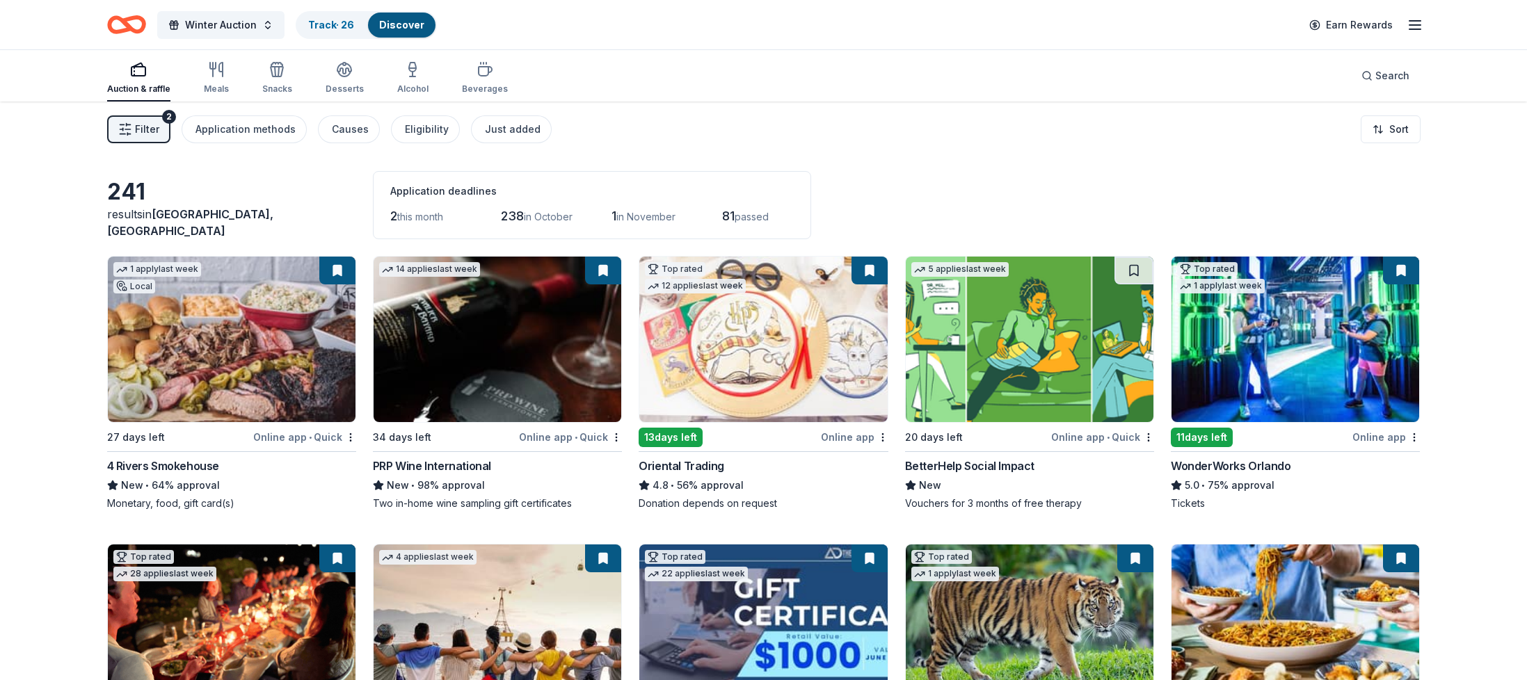
click at [127, 23] on icon "Home" at bounding box center [133, 24] width 22 height 14
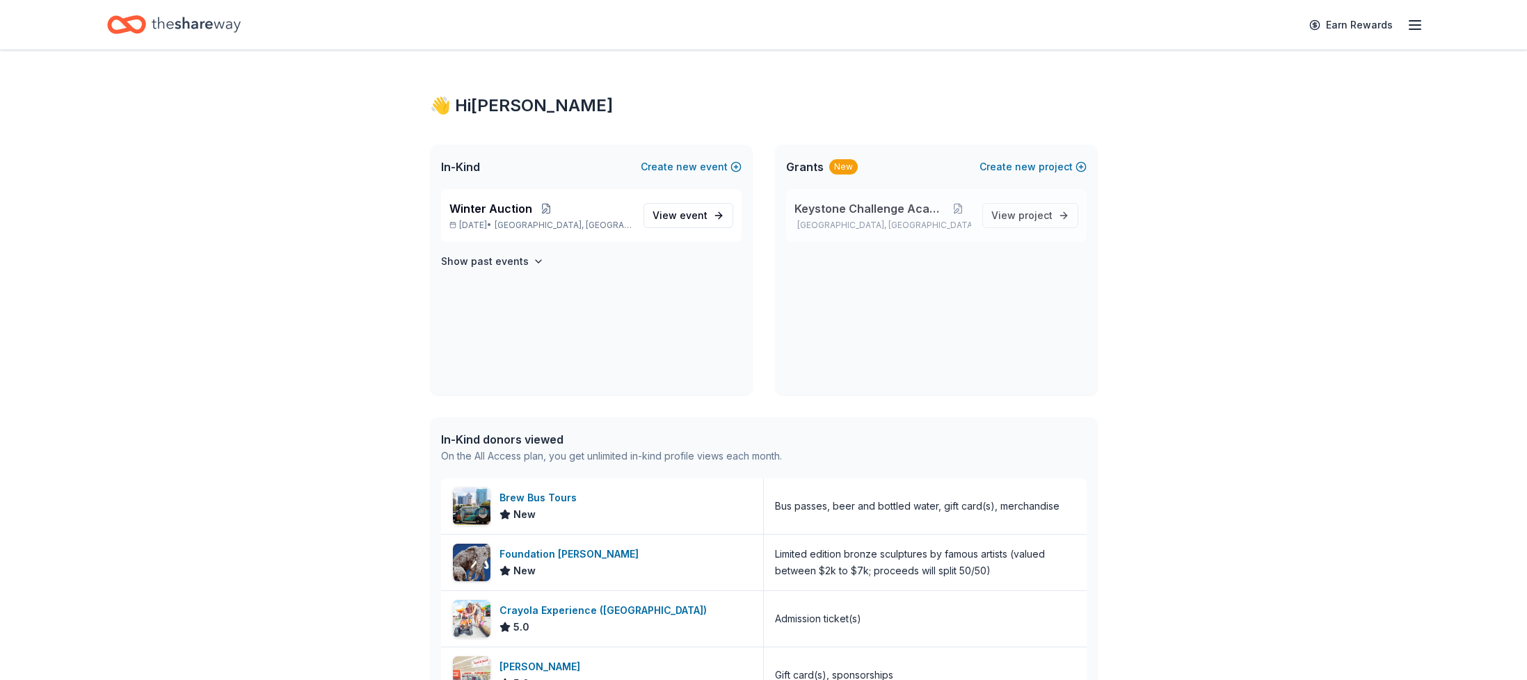
click at [864, 214] on span "Keystone Challenge Academy" at bounding box center [869, 208] width 151 height 17
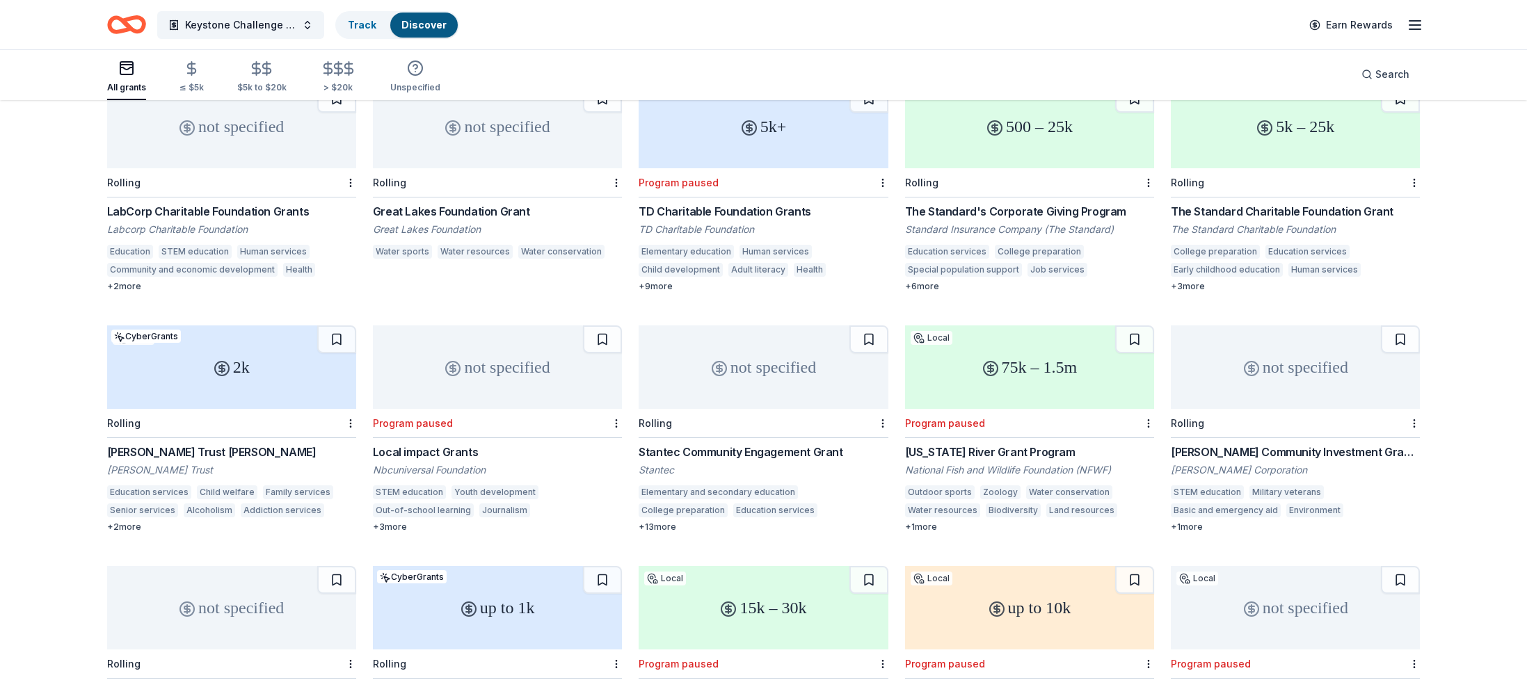
scroll to position [1676, 0]
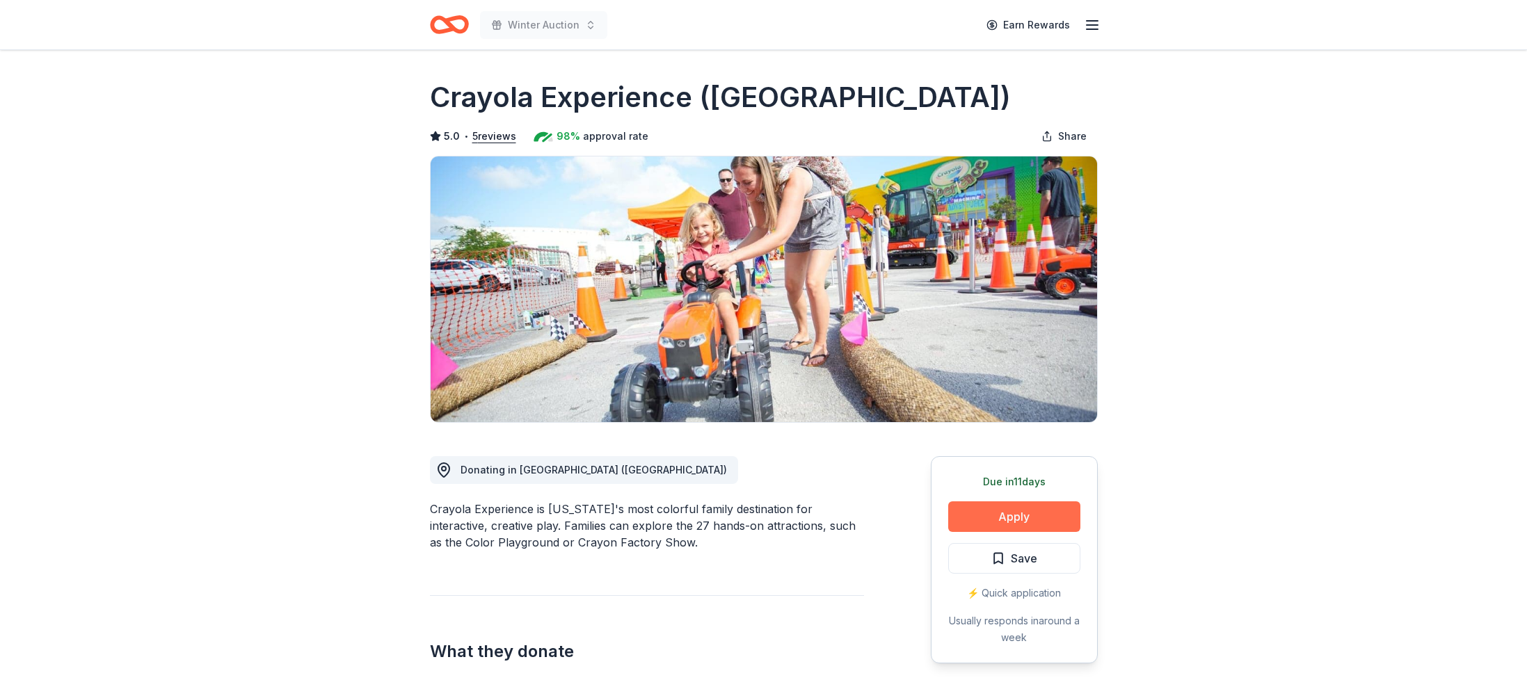
click at [1003, 514] on button "Apply" at bounding box center [1014, 517] width 132 height 31
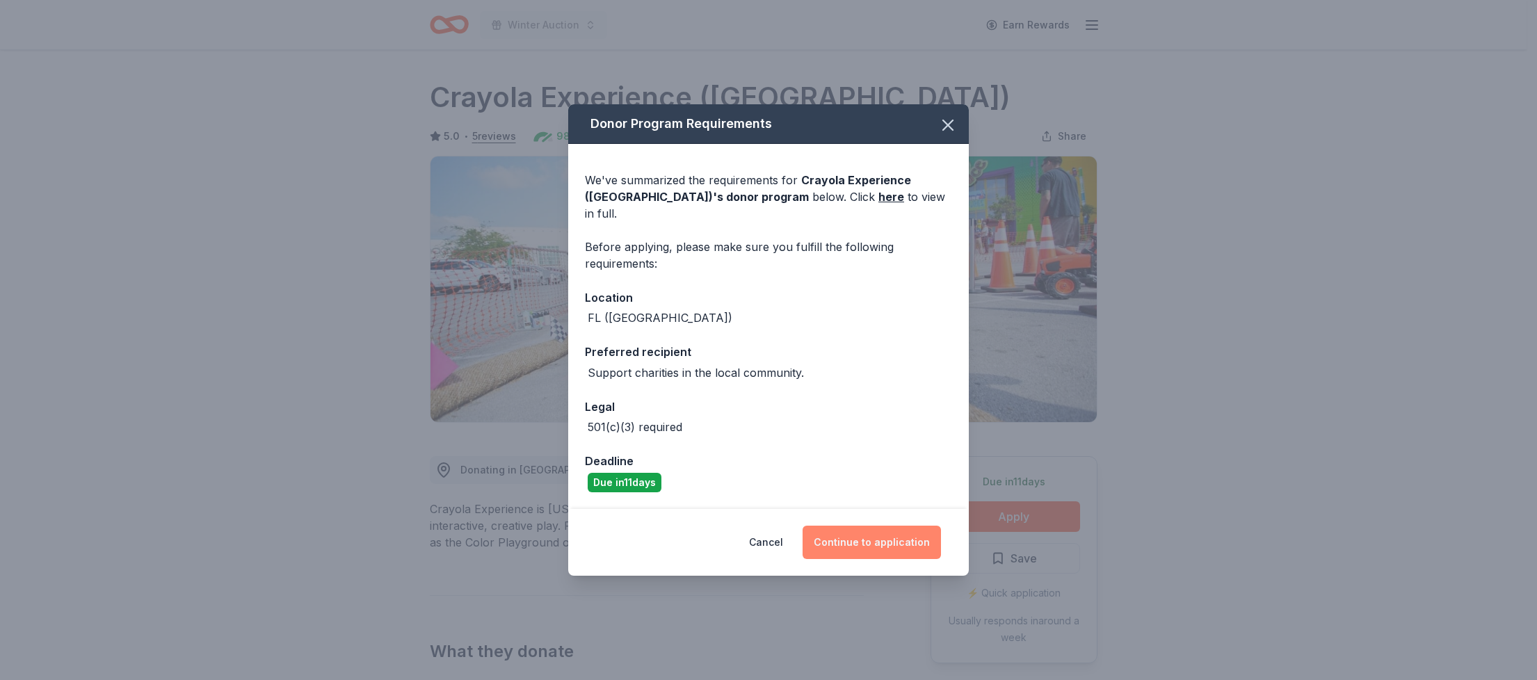
click at [861, 538] on button "Continue to application" at bounding box center [872, 542] width 138 height 33
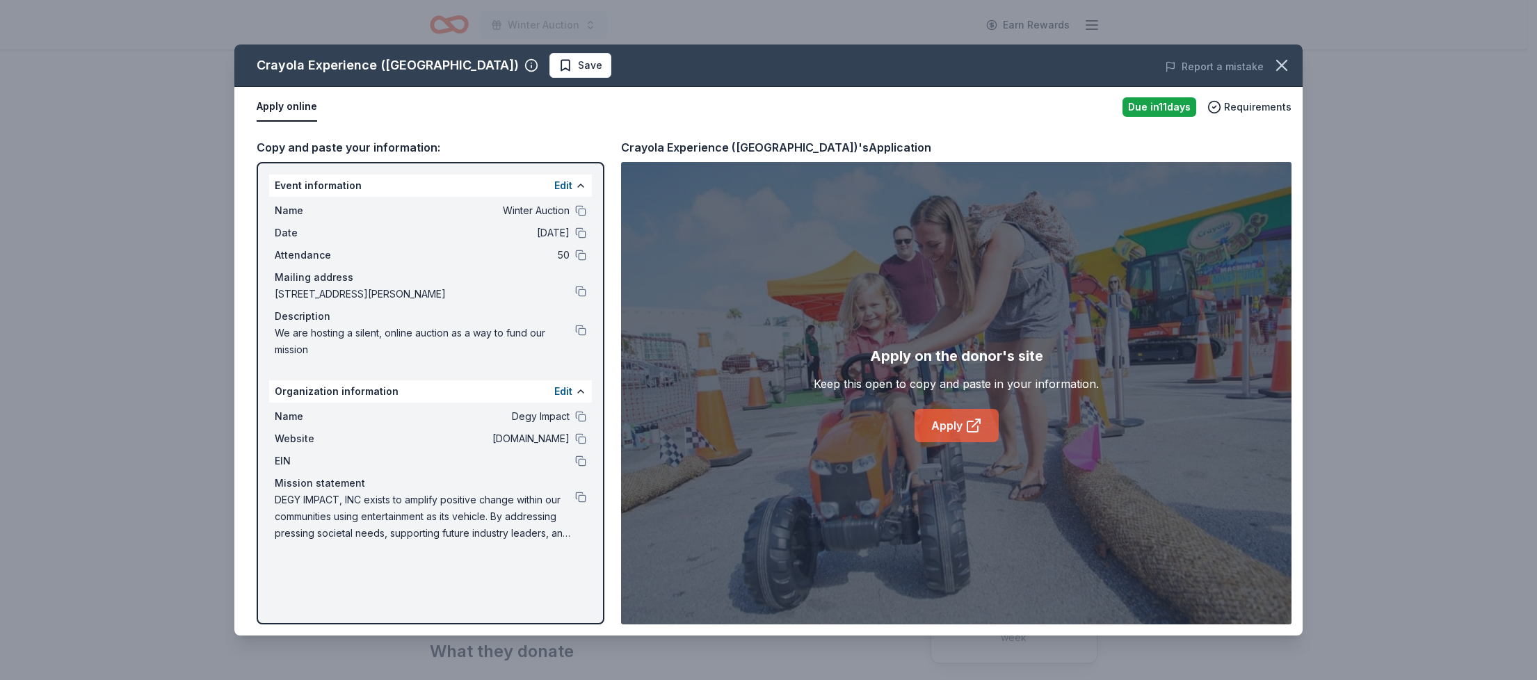
click at [954, 424] on link "Apply" at bounding box center [957, 425] width 84 height 33
click at [576, 460] on button at bounding box center [580, 461] width 11 height 11
click at [550, 70] on button "Save" at bounding box center [581, 65] width 62 height 25
click at [1288, 65] on icon "button" at bounding box center [1281, 65] width 19 height 19
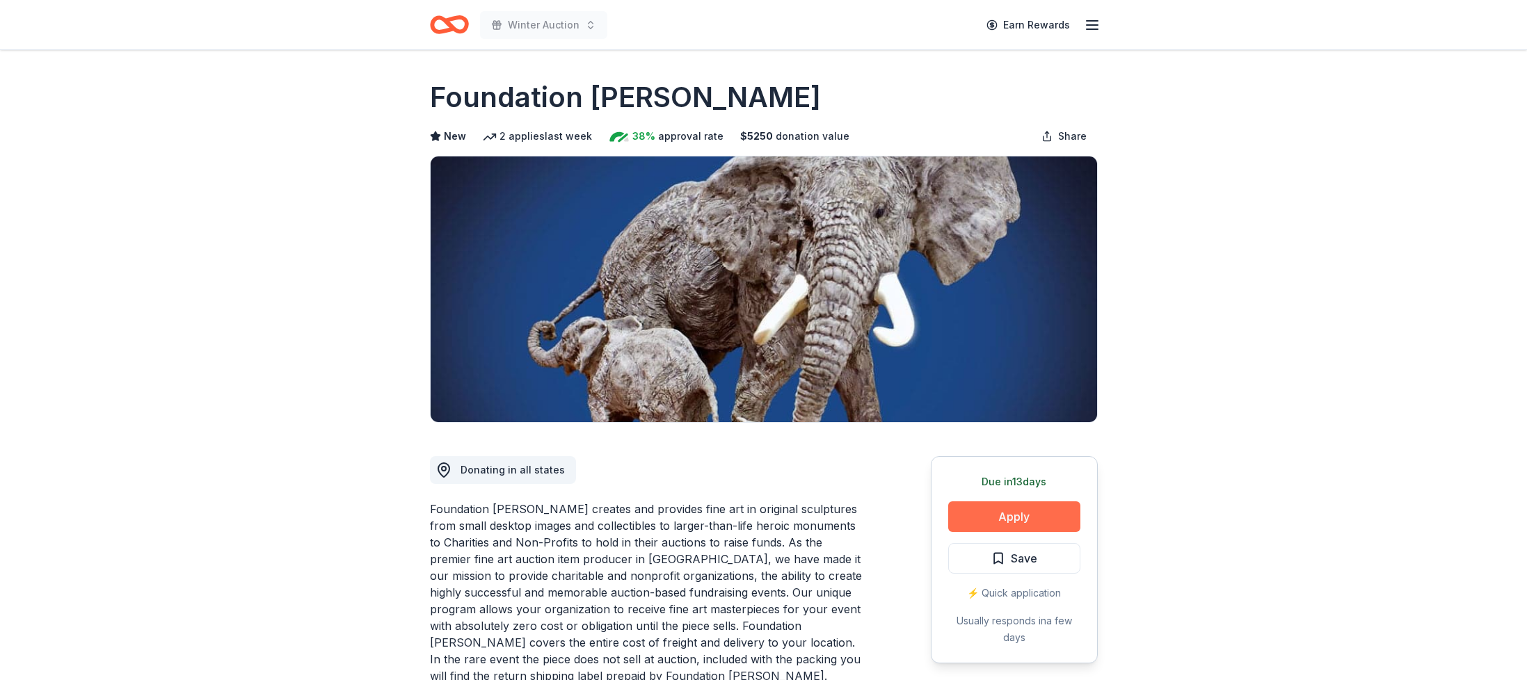
click at [1025, 520] on button "Apply" at bounding box center [1014, 517] width 132 height 31
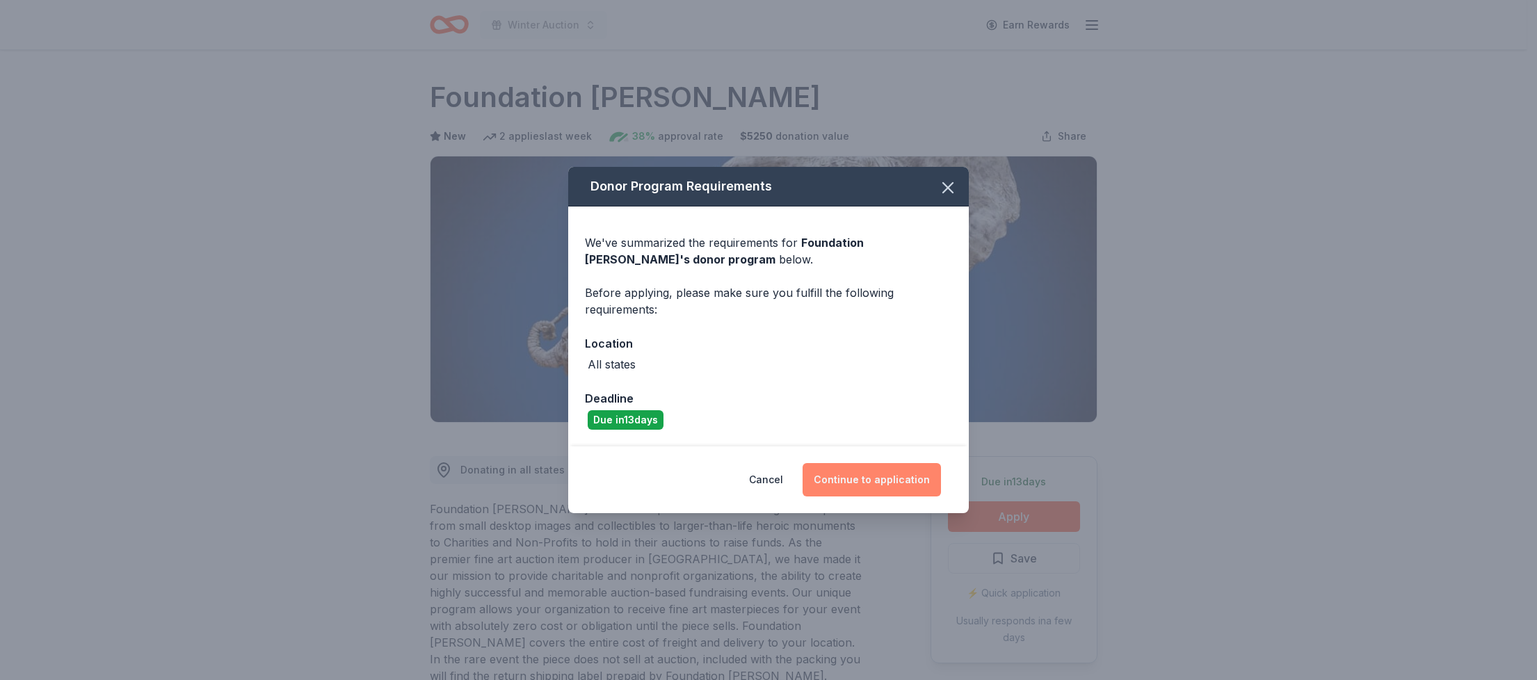
click at [898, 491] on button "Continue to application" at bounding box center [872, 479] width 138 height 33
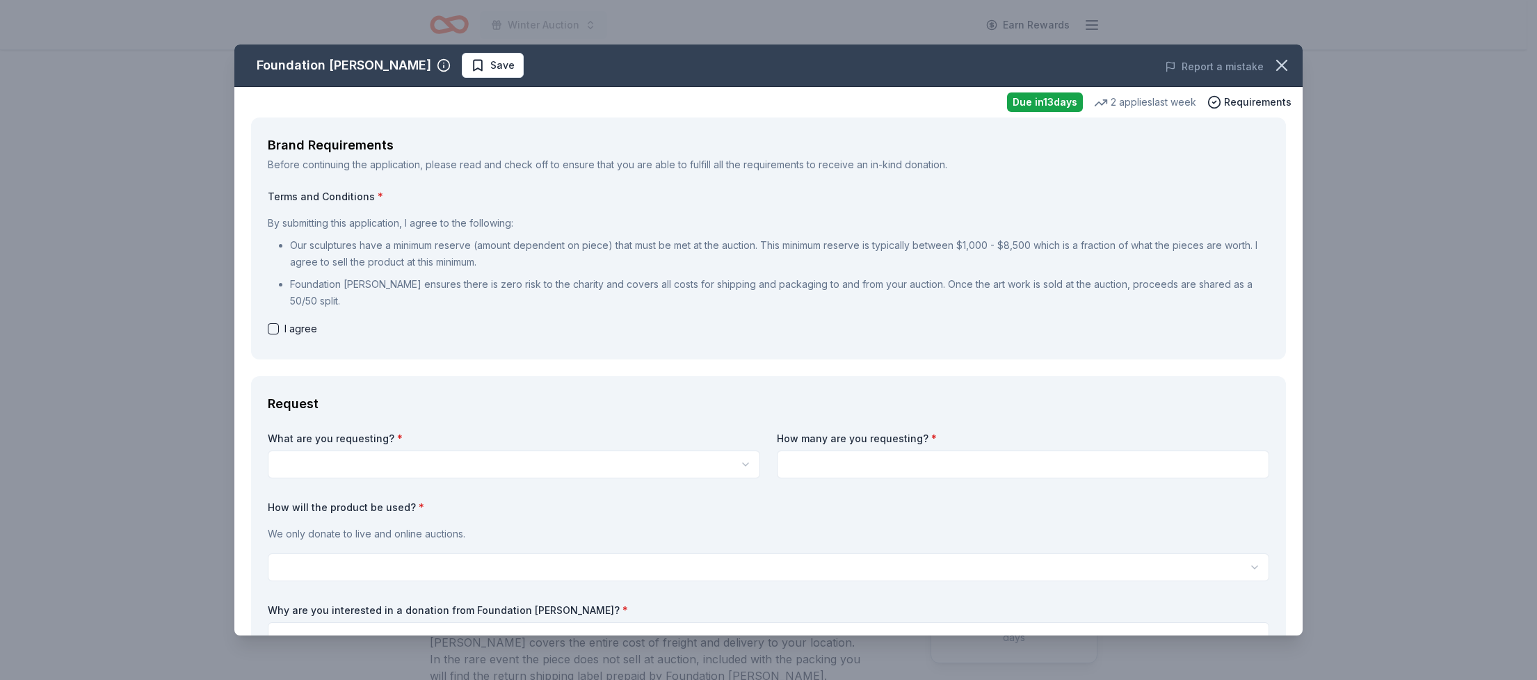
click at [474, 465] on html "Winter Auction Earn Rewards Due in 13 days Share Foundation Michelangelo New 2 …" at bounding box center [768, 340] width 1537 height 680
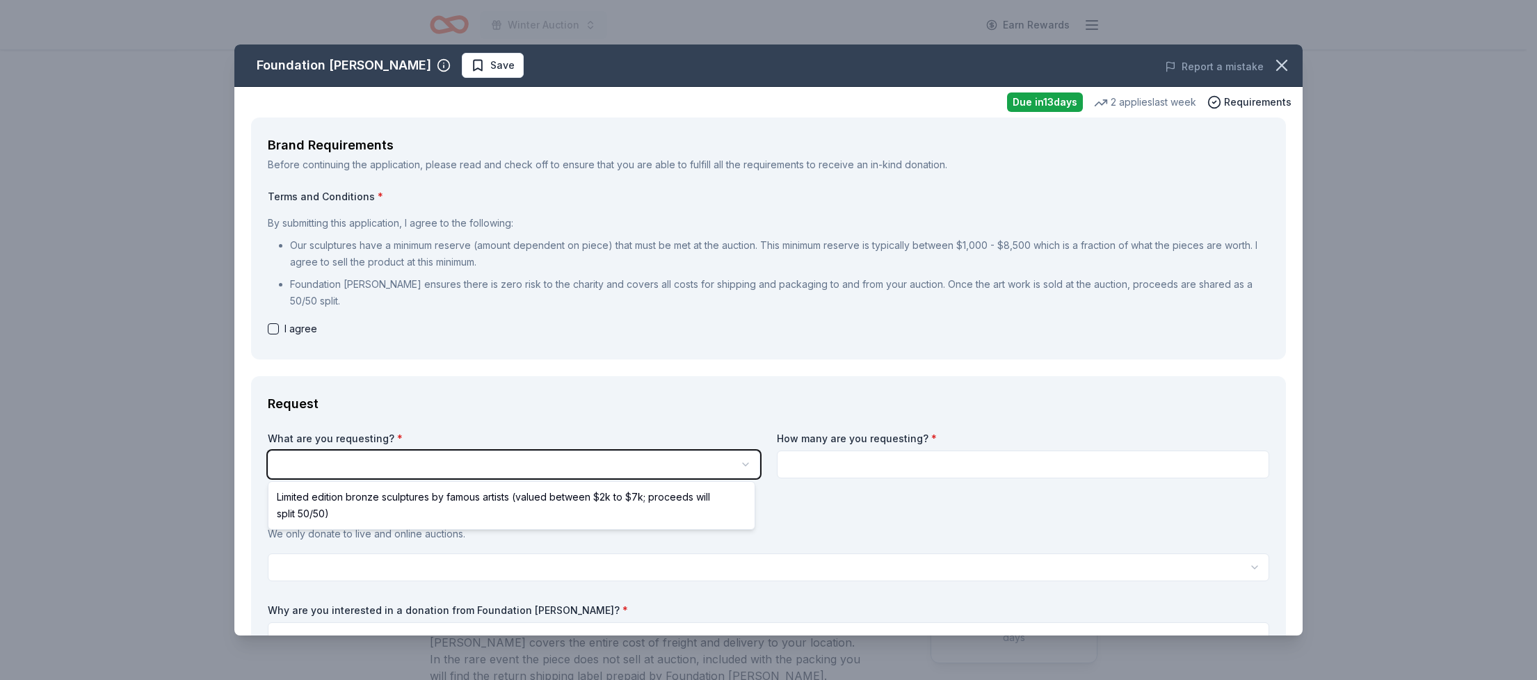
click at [1272, 61] on html "Winter Auction Earn Rewards Due in 13 days Share Foundation Michelangelo New 2 …" at bounding box center [768, 340] width 1537 height 680
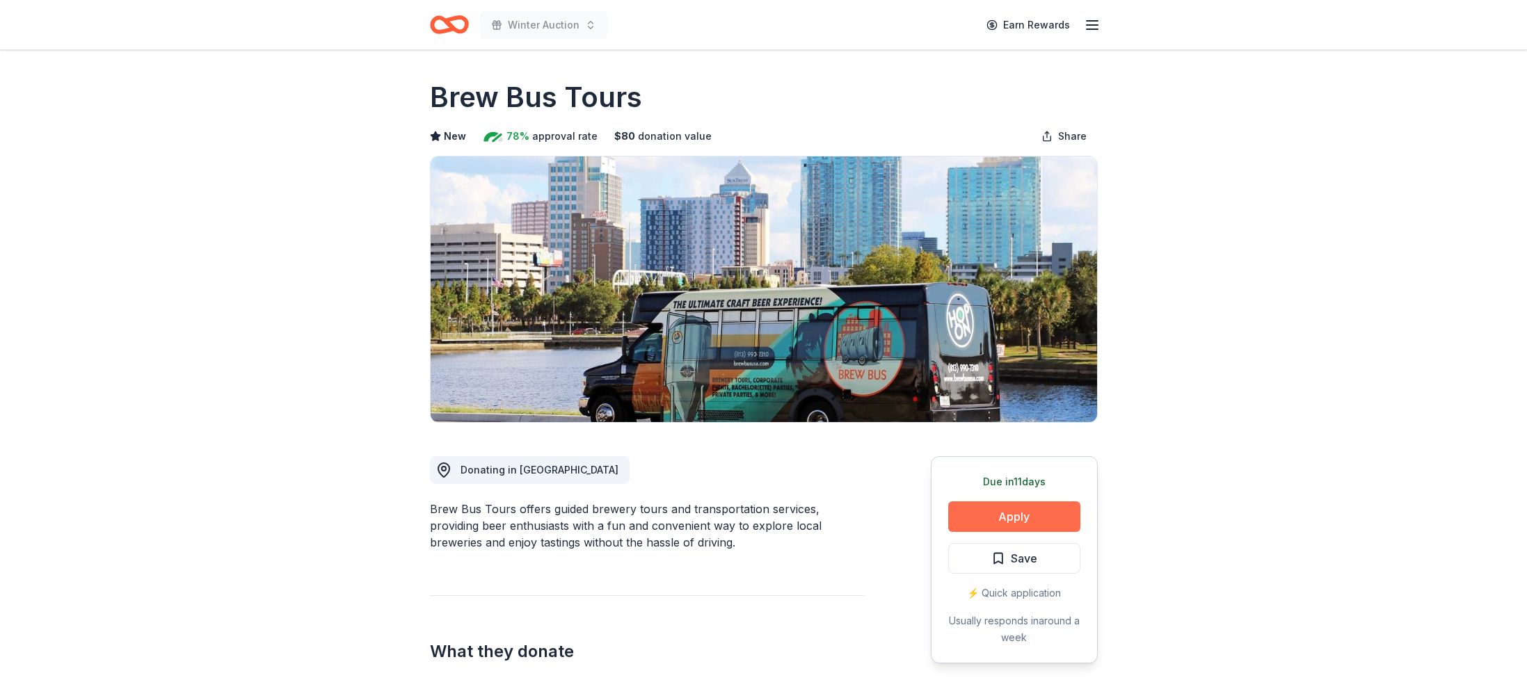
click at [981, 512] on button "Apply" at bounding box center [1014, 517] width 132 height 31
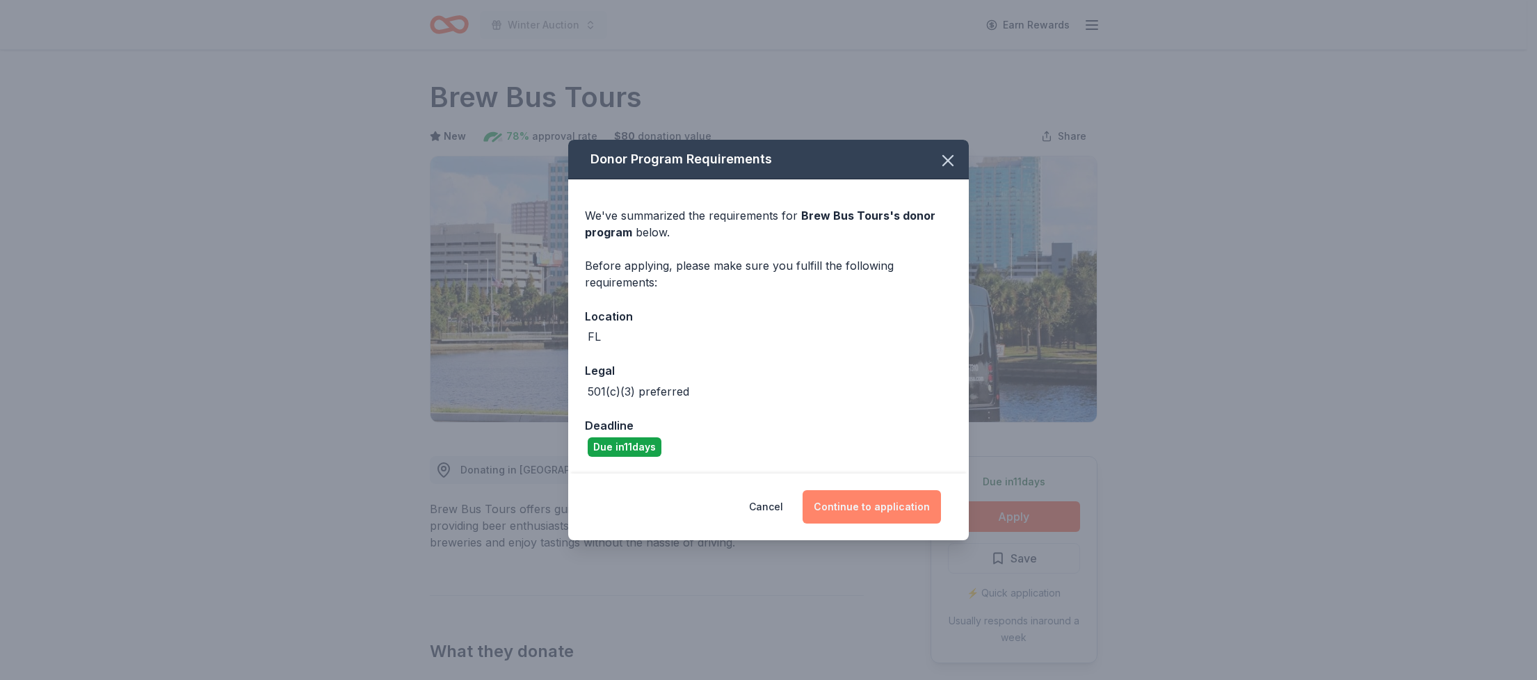
click at [844, 504] on button "Continue to application" at bounding box center [872, 506] width 138 height 33
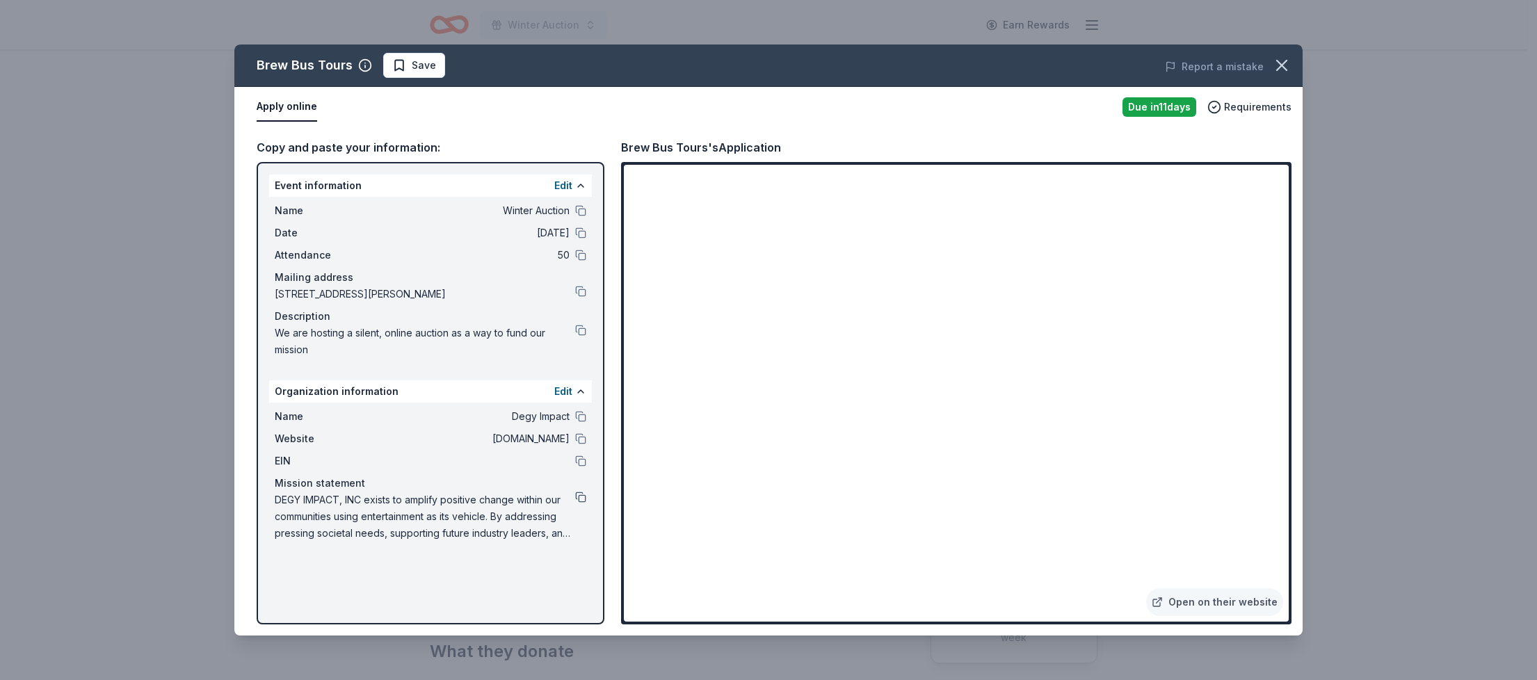
click at [580, 497] on button at bounding box center [580, 497] width 11 height 11
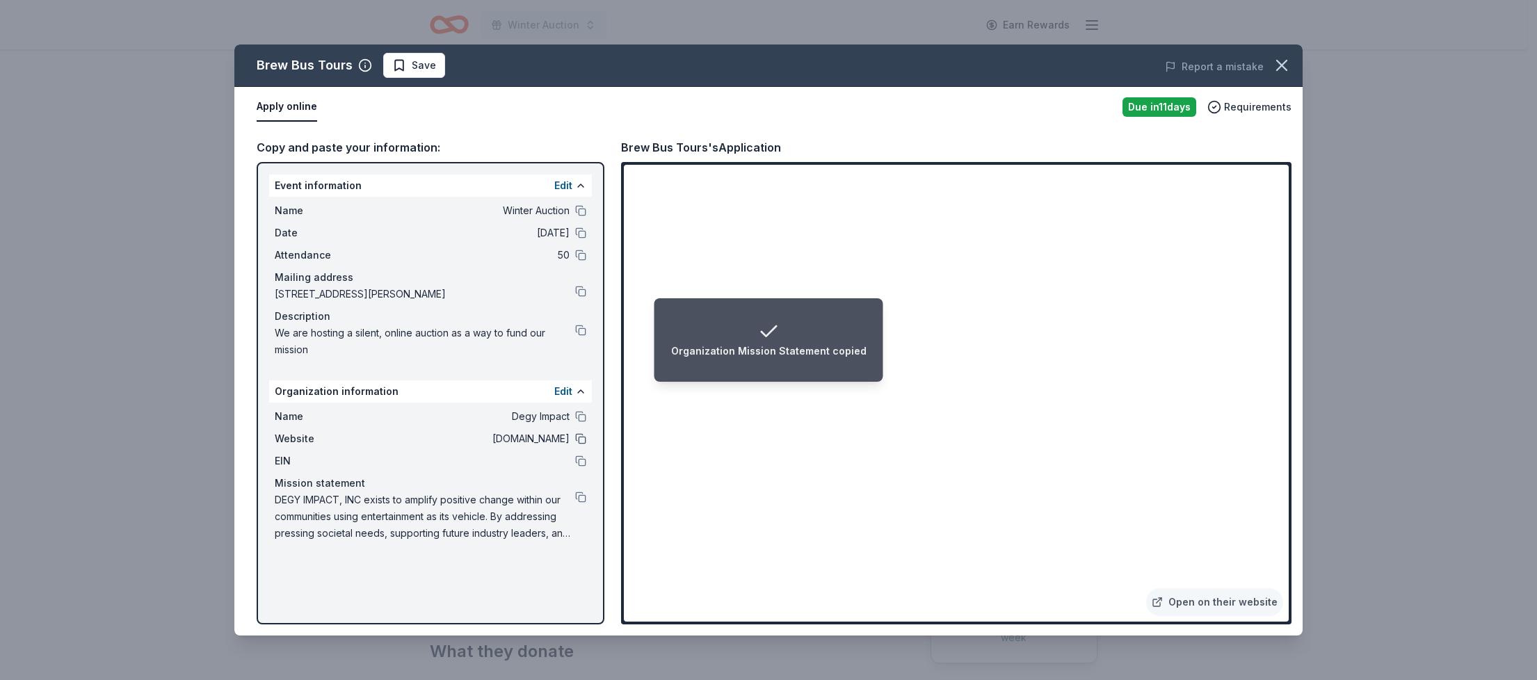
click at [581, 437] on button at bounding box center [580, 438] width 11 height 11
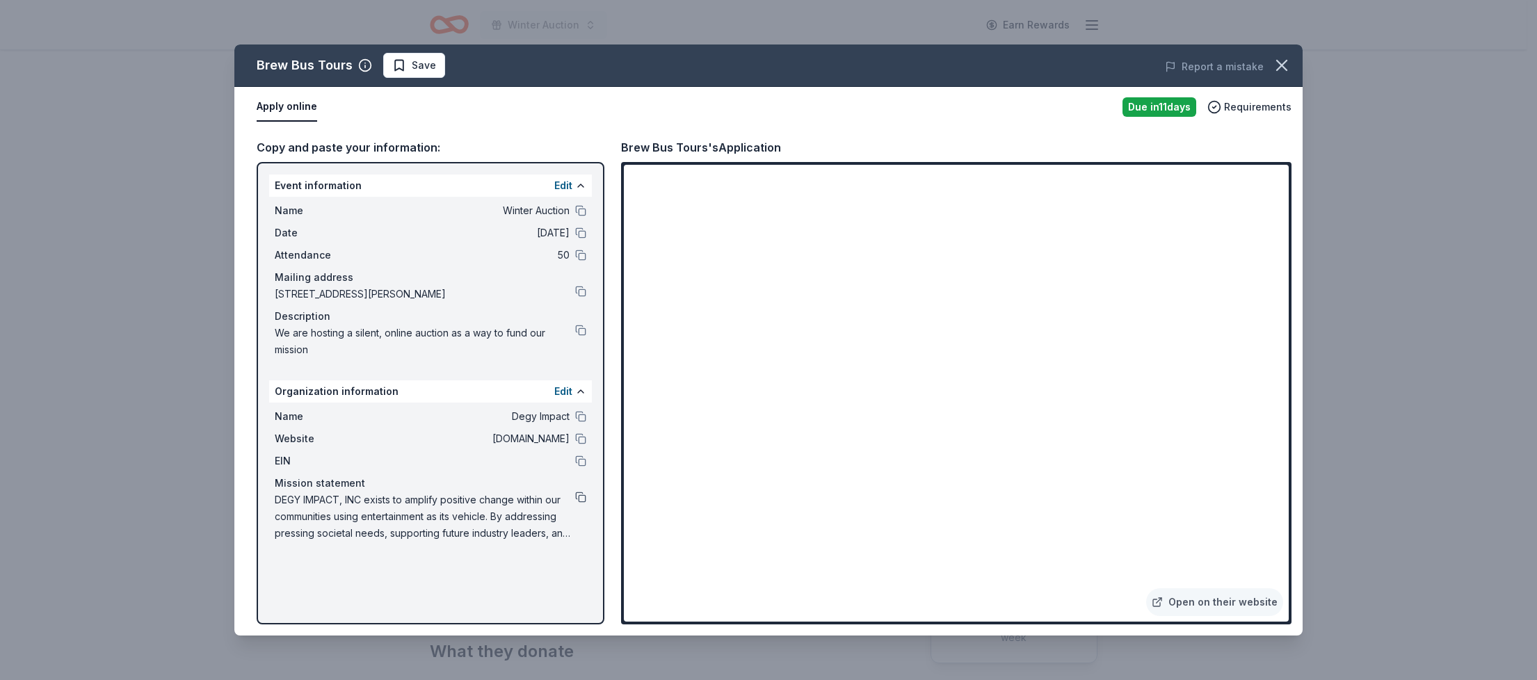
click at [579, 499] on button at bounding box center [580, 497] width 11 height 11
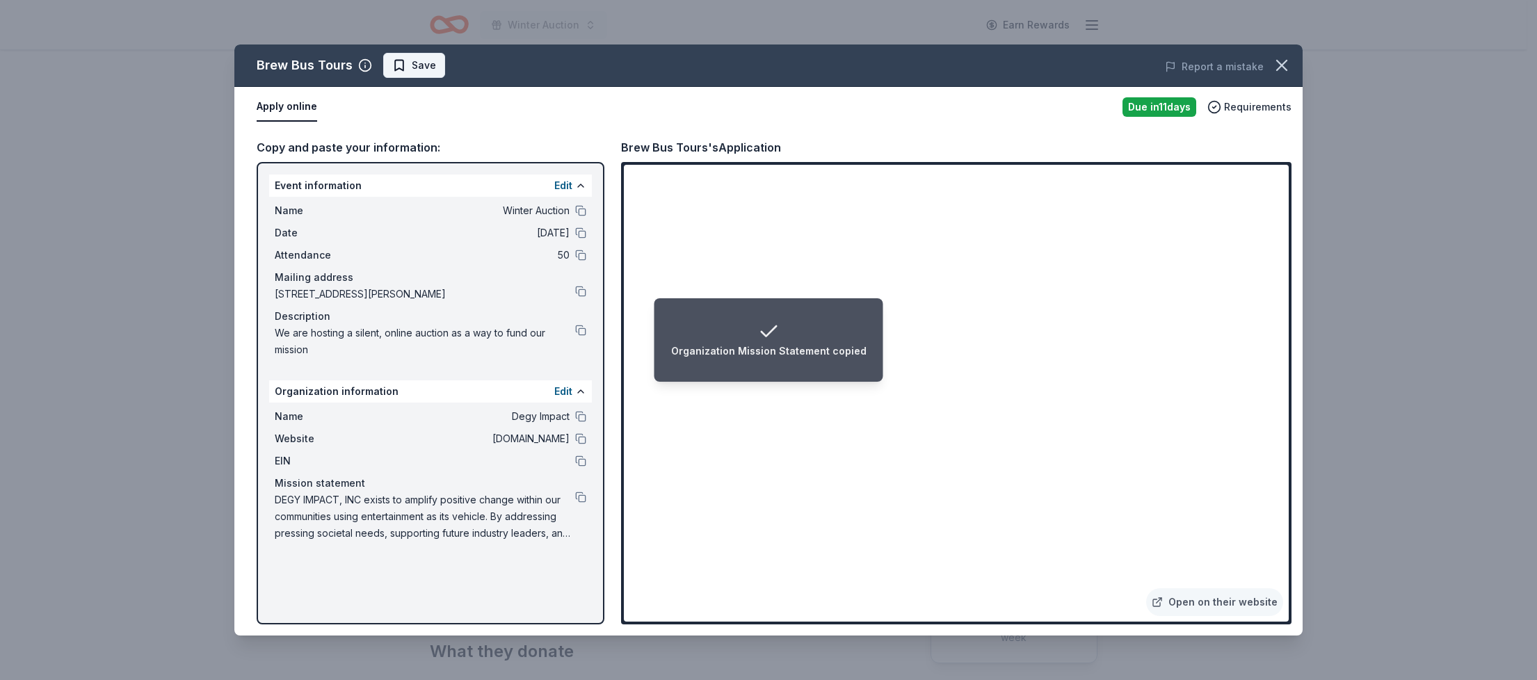
click at [416, 71] on span "Save" at bounding box center [424, 65] width 24 height 17
click at [1278, 58] on icon "button" at bounding box center [1281, 65] width 19 height 19
